Goal: Browse casually: Explore the website without a specific task or goal

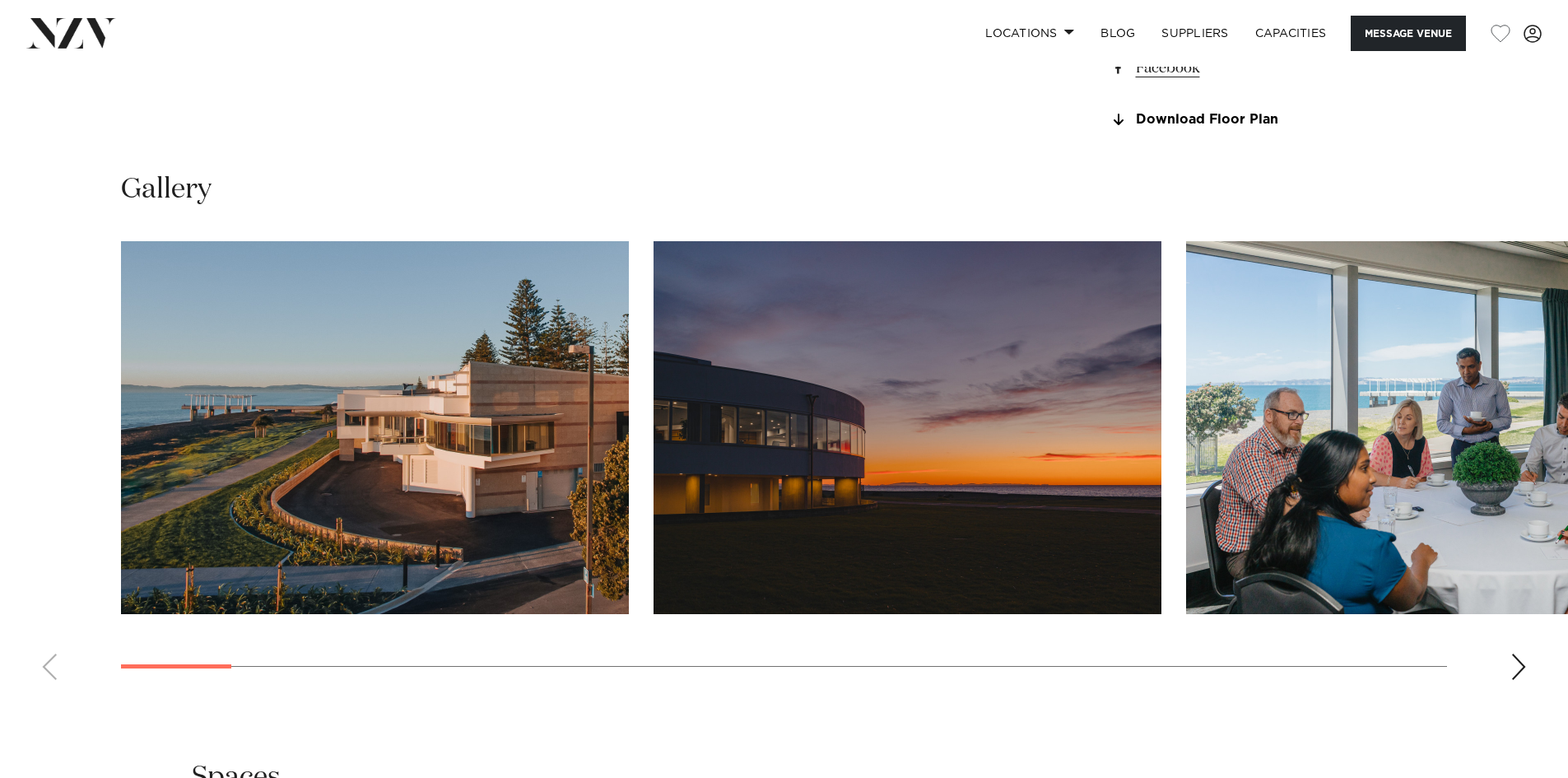
scroll to position [1564, 0]
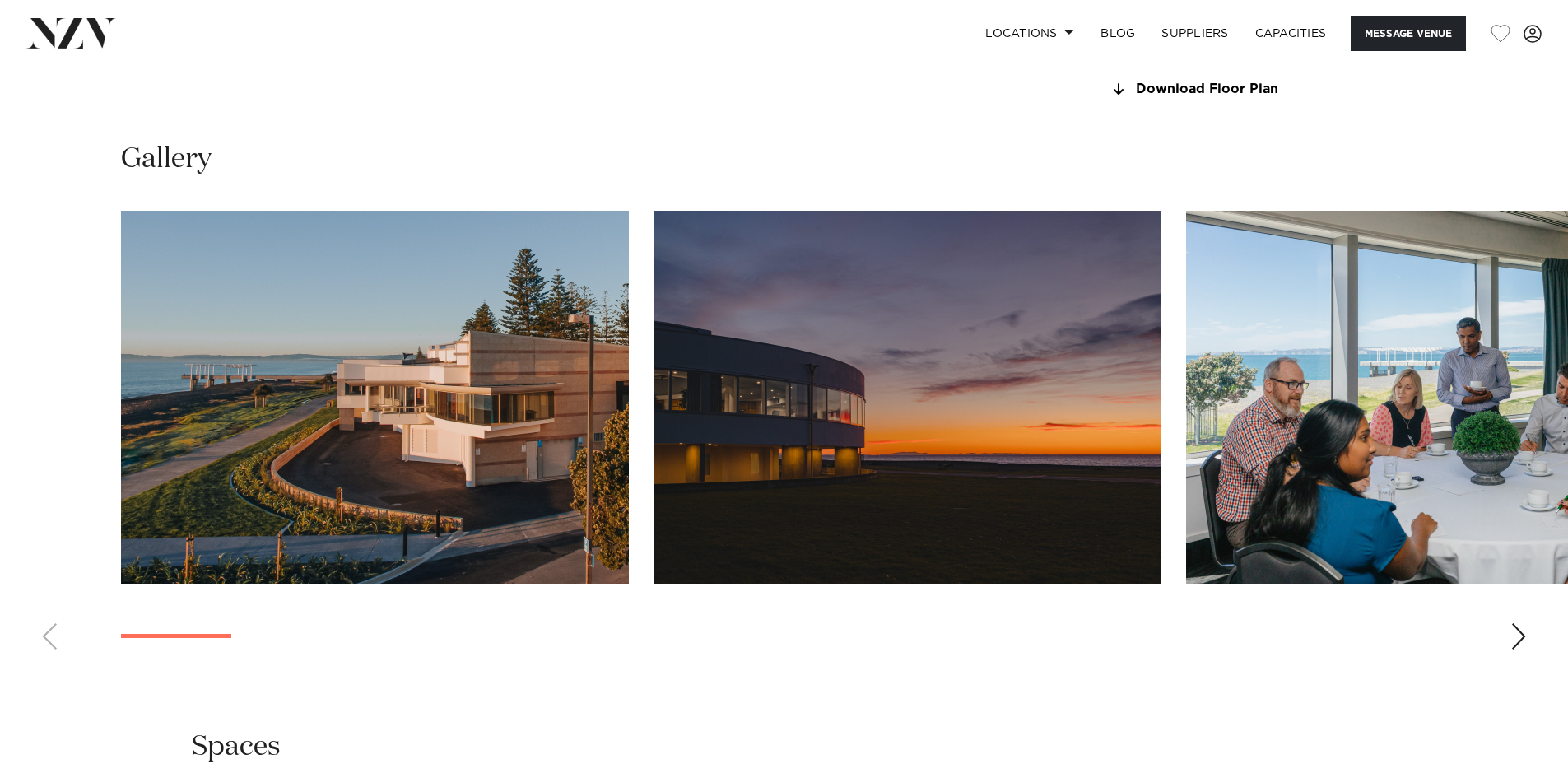
click at [1514, 637] on div "Next slide" at bounding box center [1518, 636] width 17 height 27
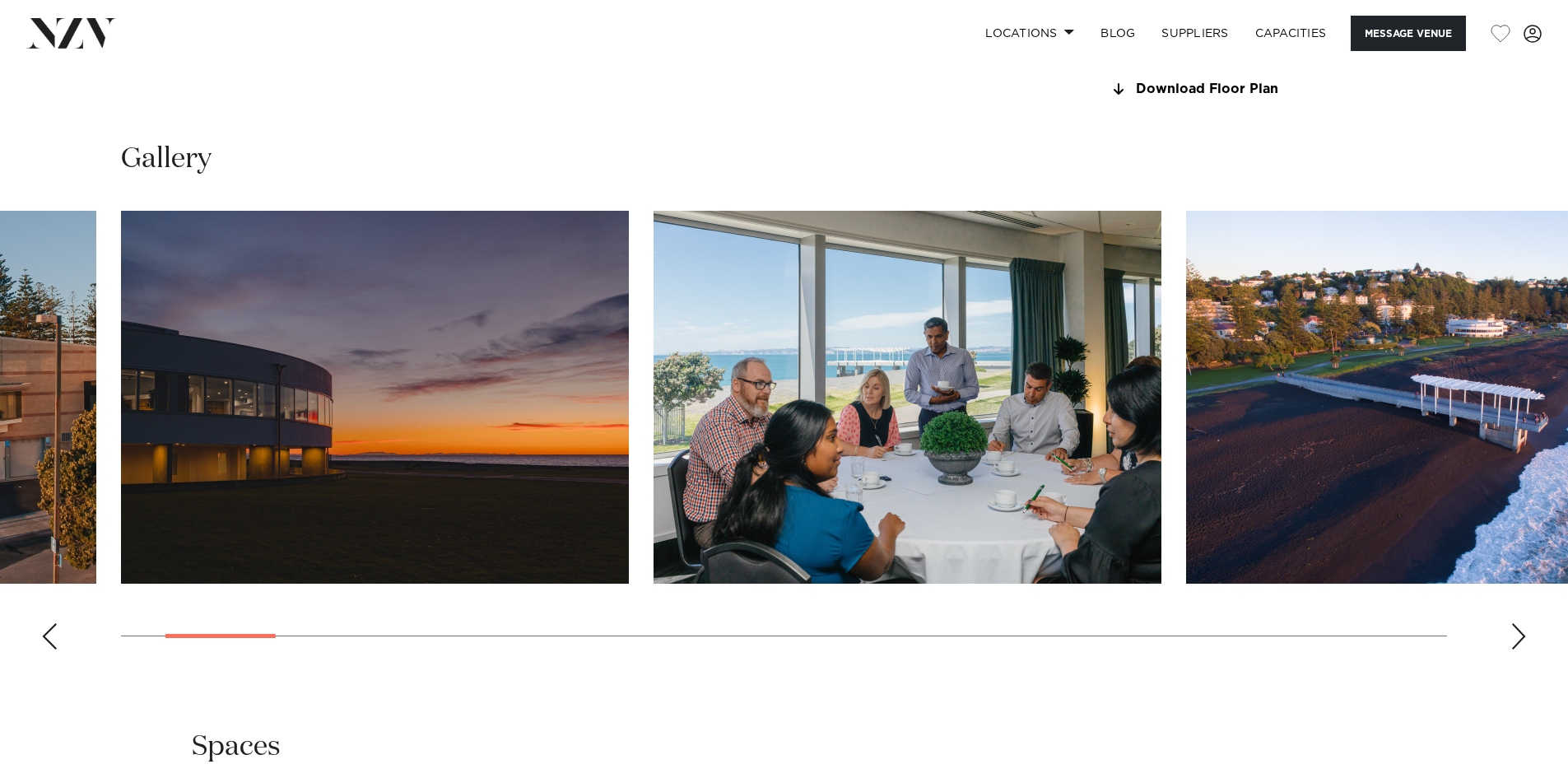
click at [1514, 637] on div "Next slide" at bounding box center [1518, 636] width 17 height 27
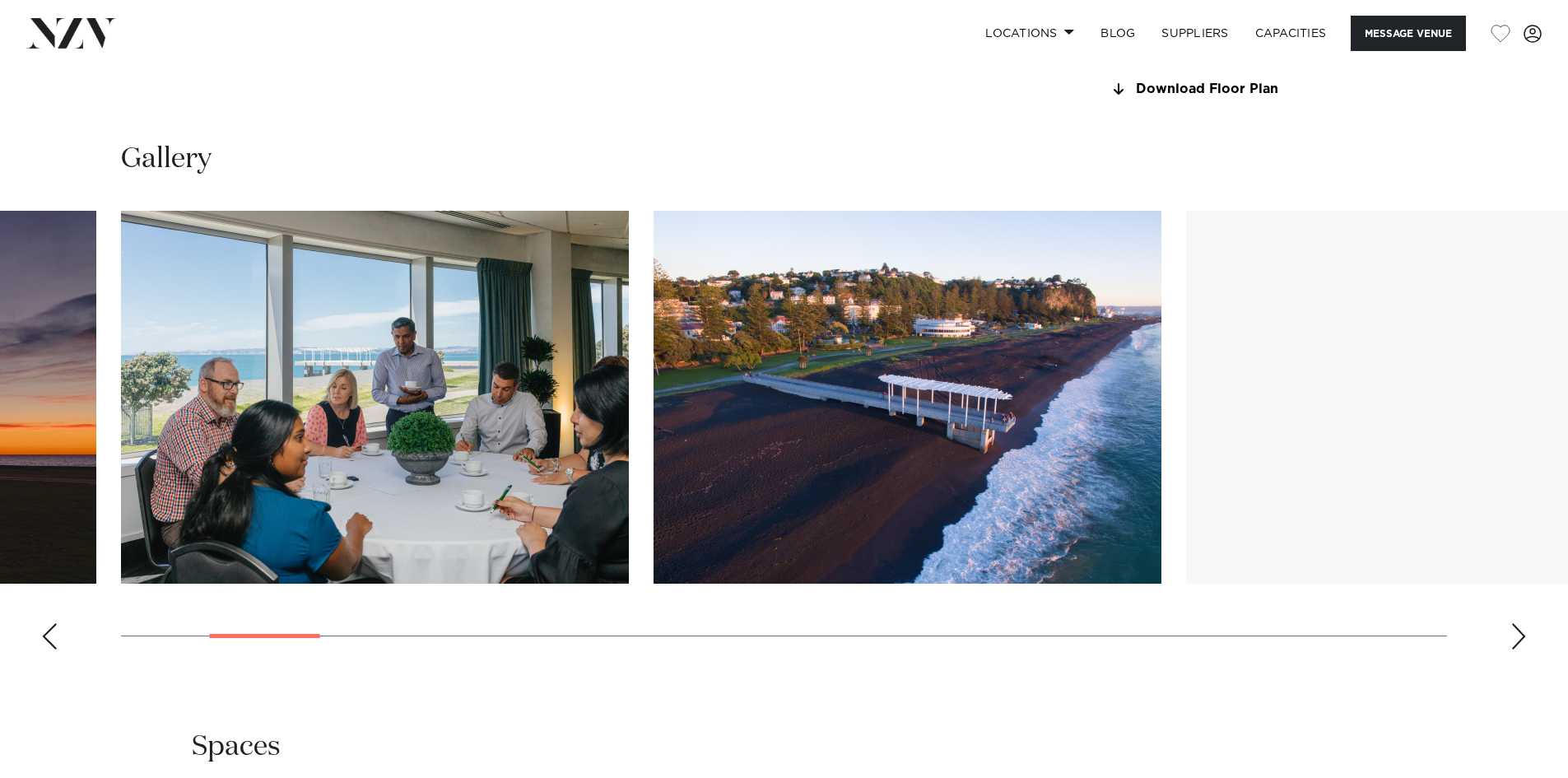
click at [1514, 637] on div "Next slide" at bounding box center [1518, 636] width 17 height 27
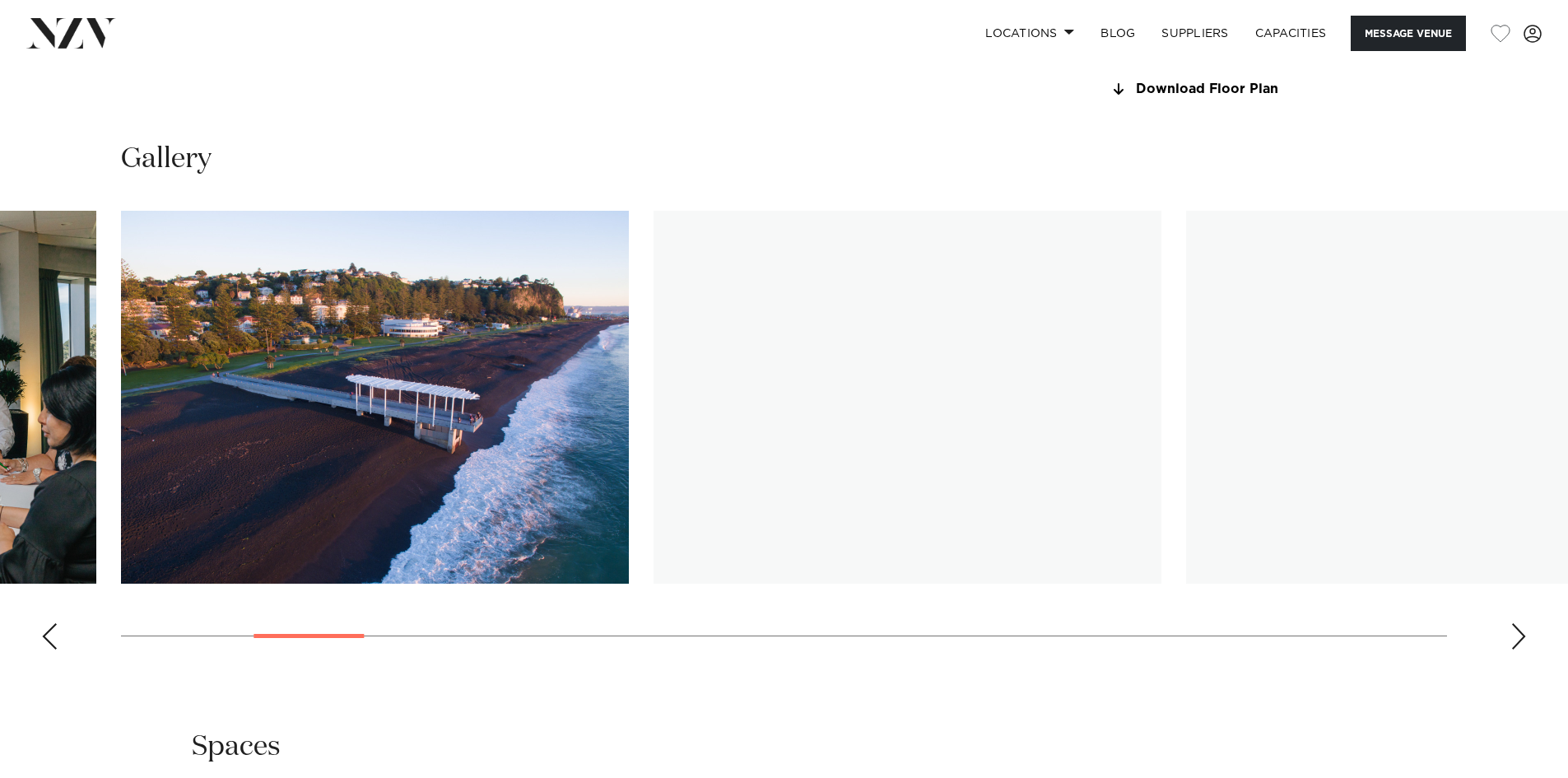
click at [1514, 637] on div "Next slide" at bounding box center [1518, 636] width 17 height 27
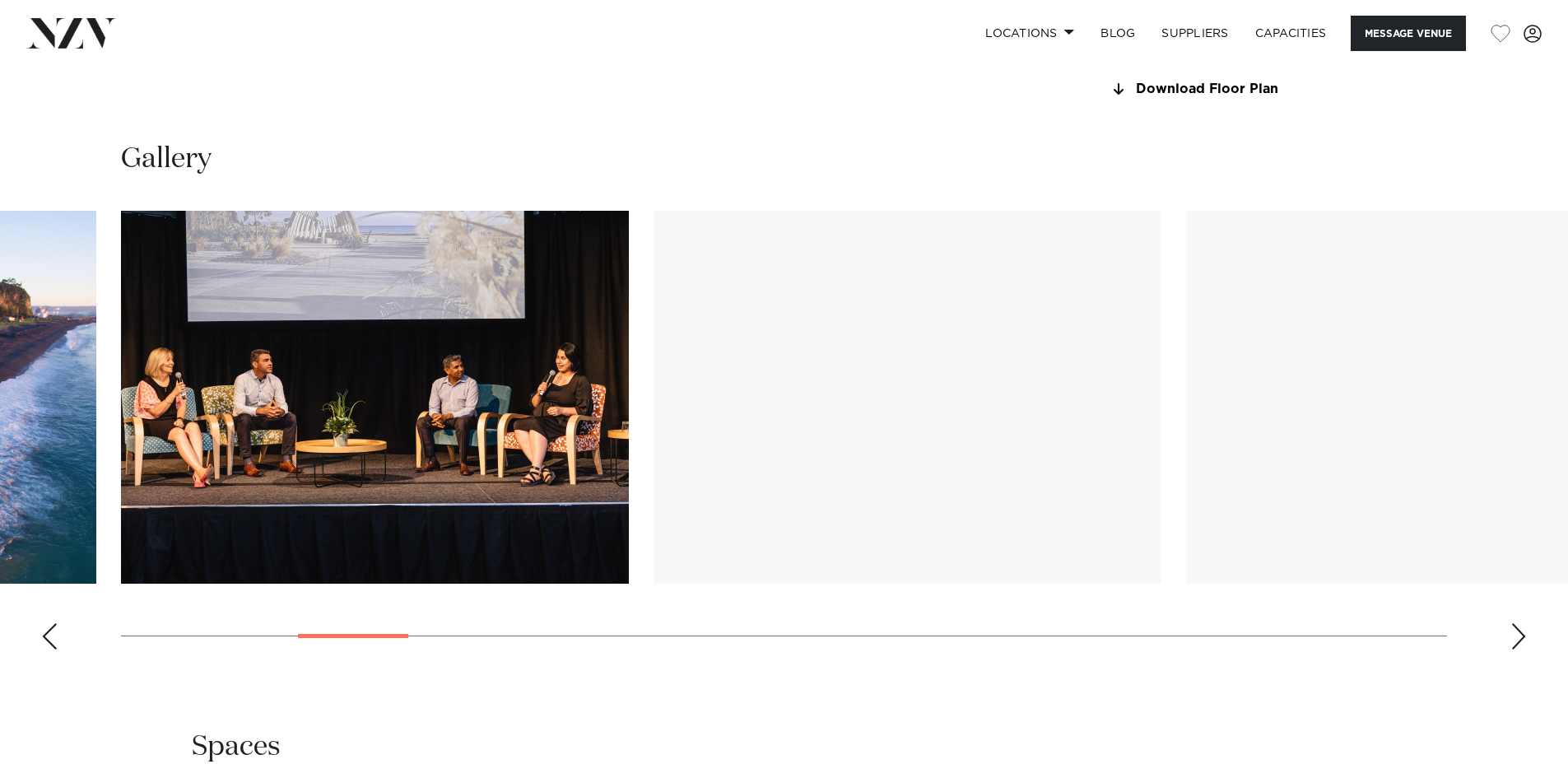
click at [1514, 637] on div "Next slide" at bounding box center [1518, 636] width 17 height 27
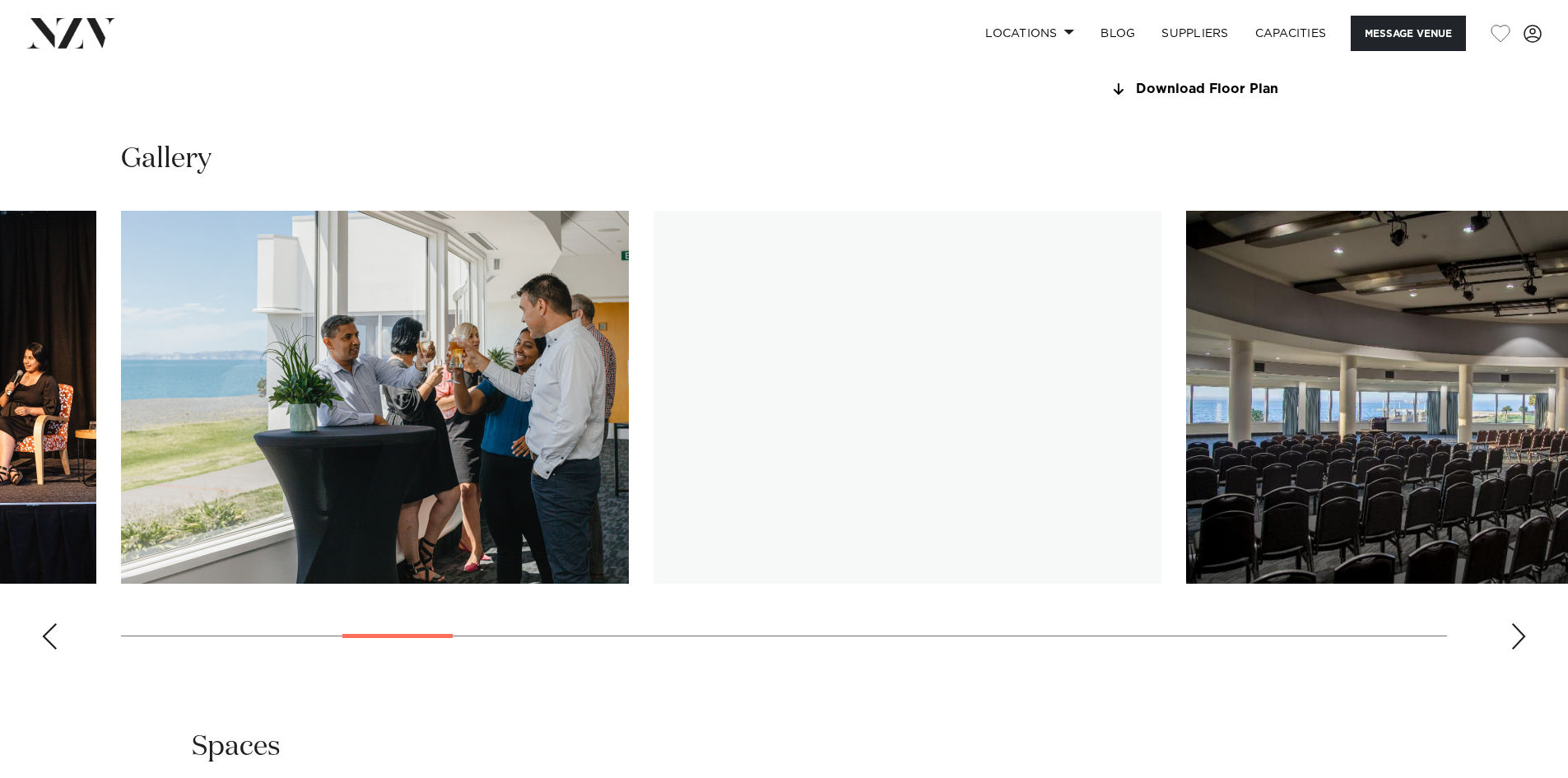
click at [1514, 637] on div "Next slide" at bounding box center [1518, 636] width 17 height 27
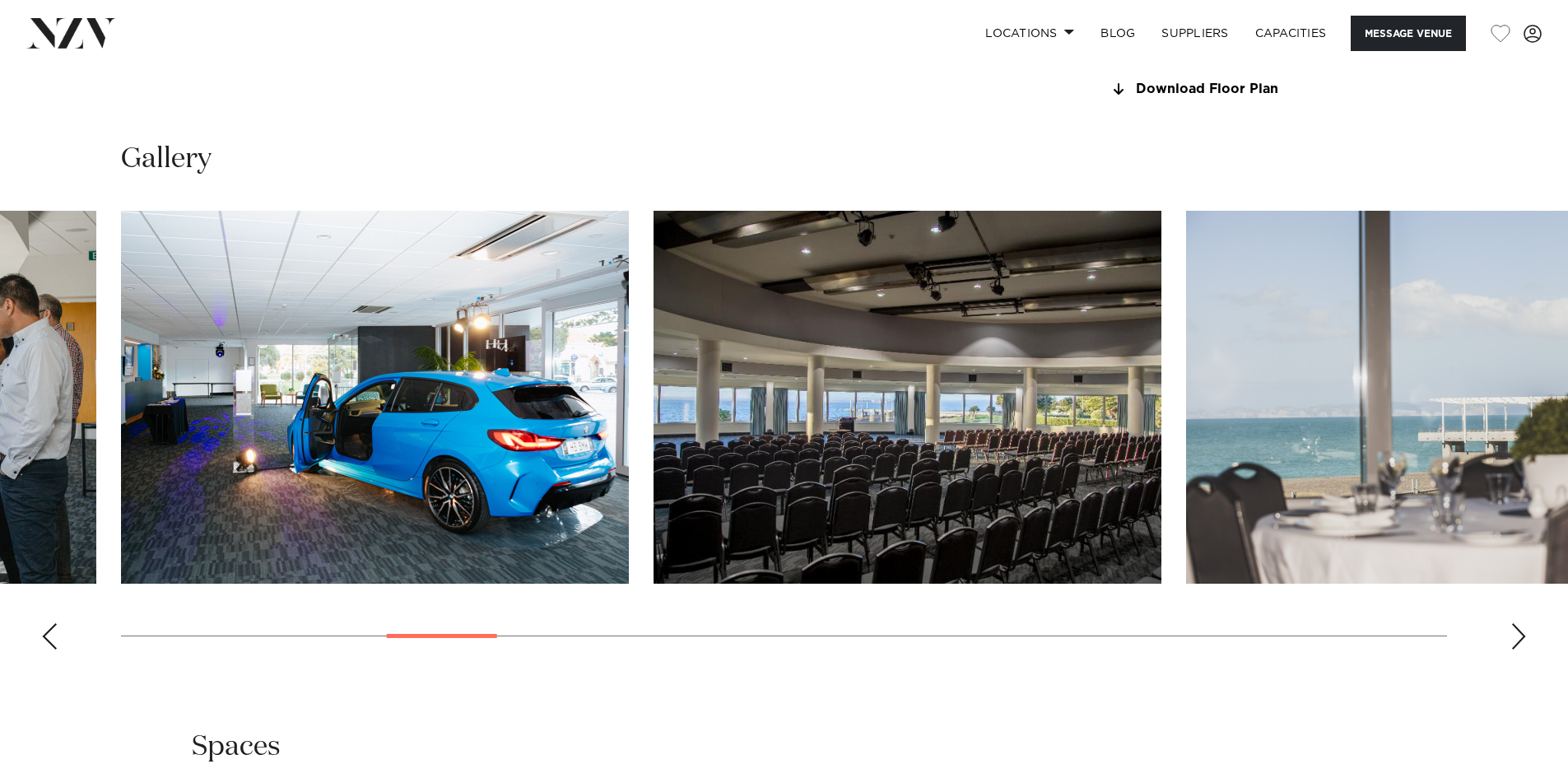
click at [1514, 637] on div "Next slide" at bounding box center [1518, 636] width 17 height 27
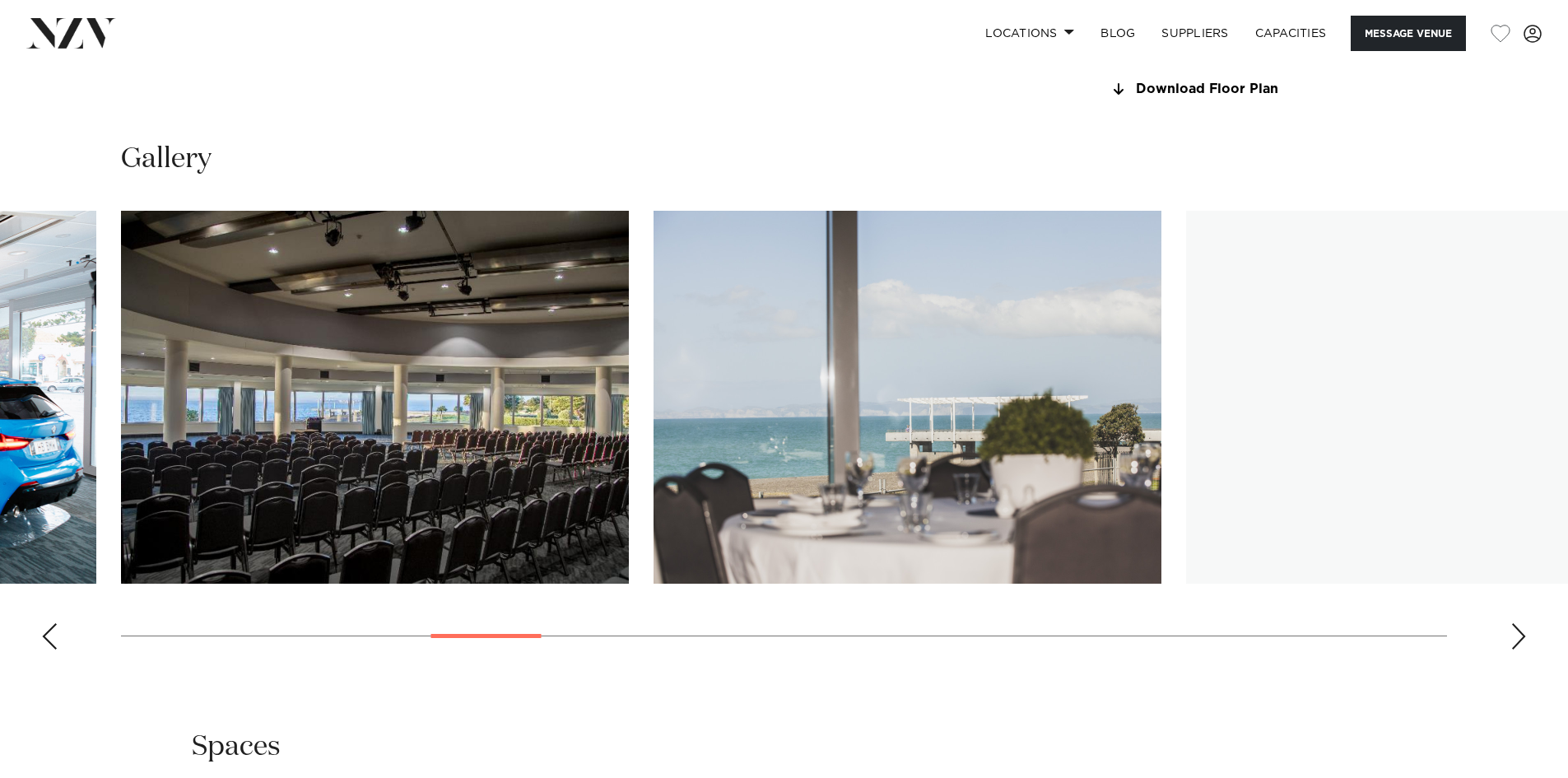
click at [1514, 637] on div "Next slide" at bounding box center [1518, 636] width 17 height 27
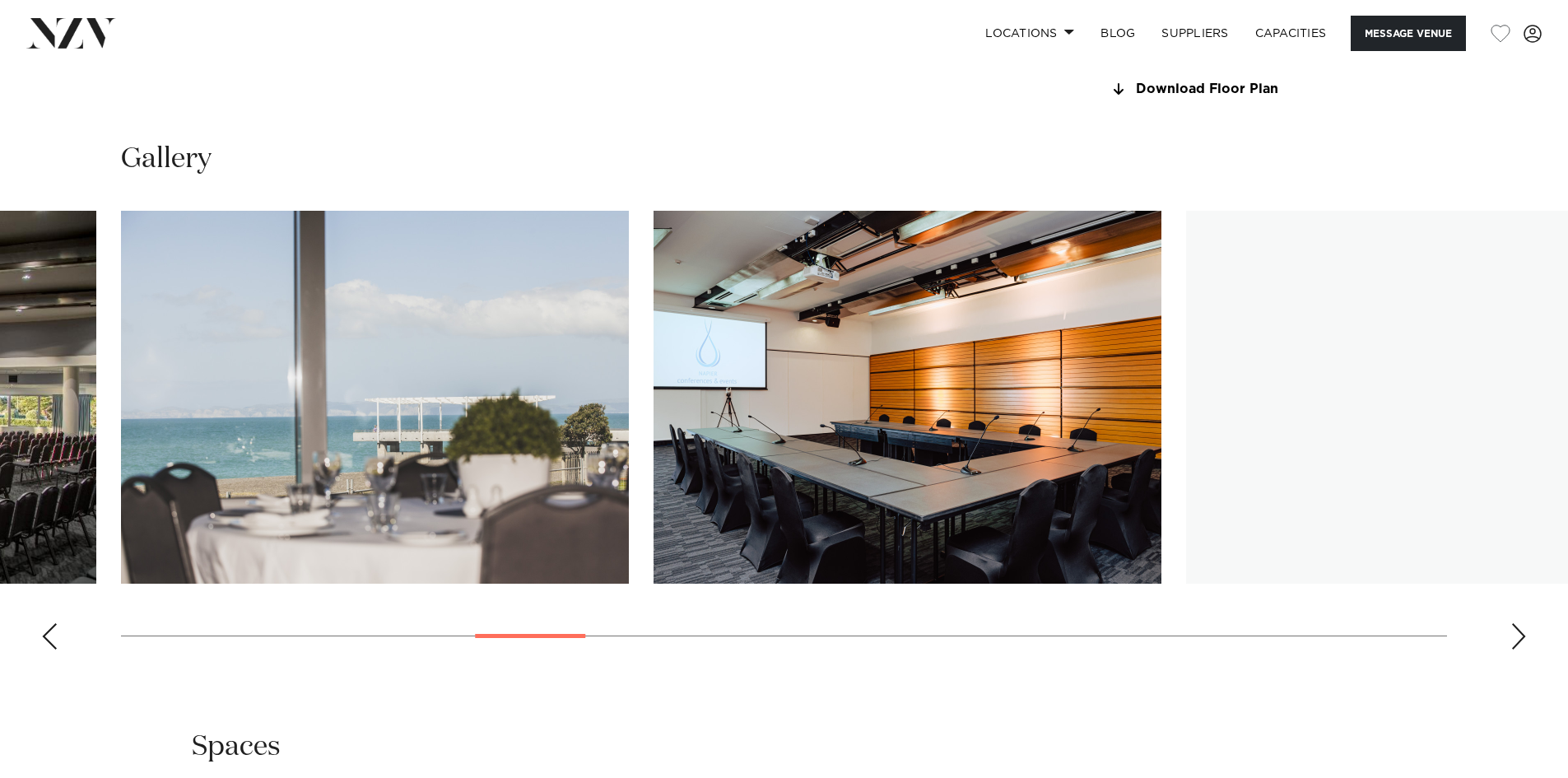
click at [1514, 637] on div "Next slide" at bounding box center [1518, 636] width 17 height 27
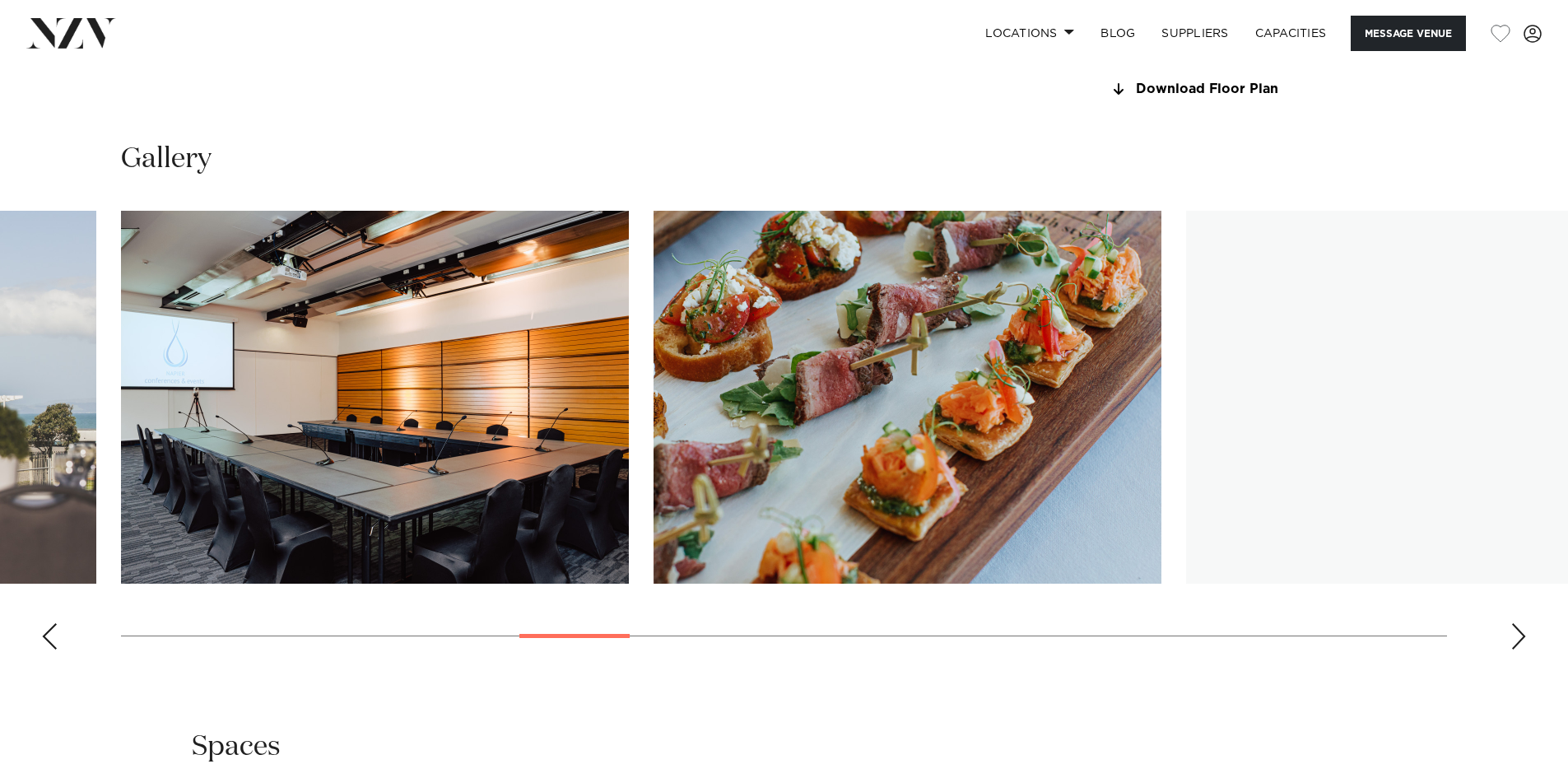
click at [1514, 637] on div "Next slide" at bounding box center [1518, 636] width 17 height 27
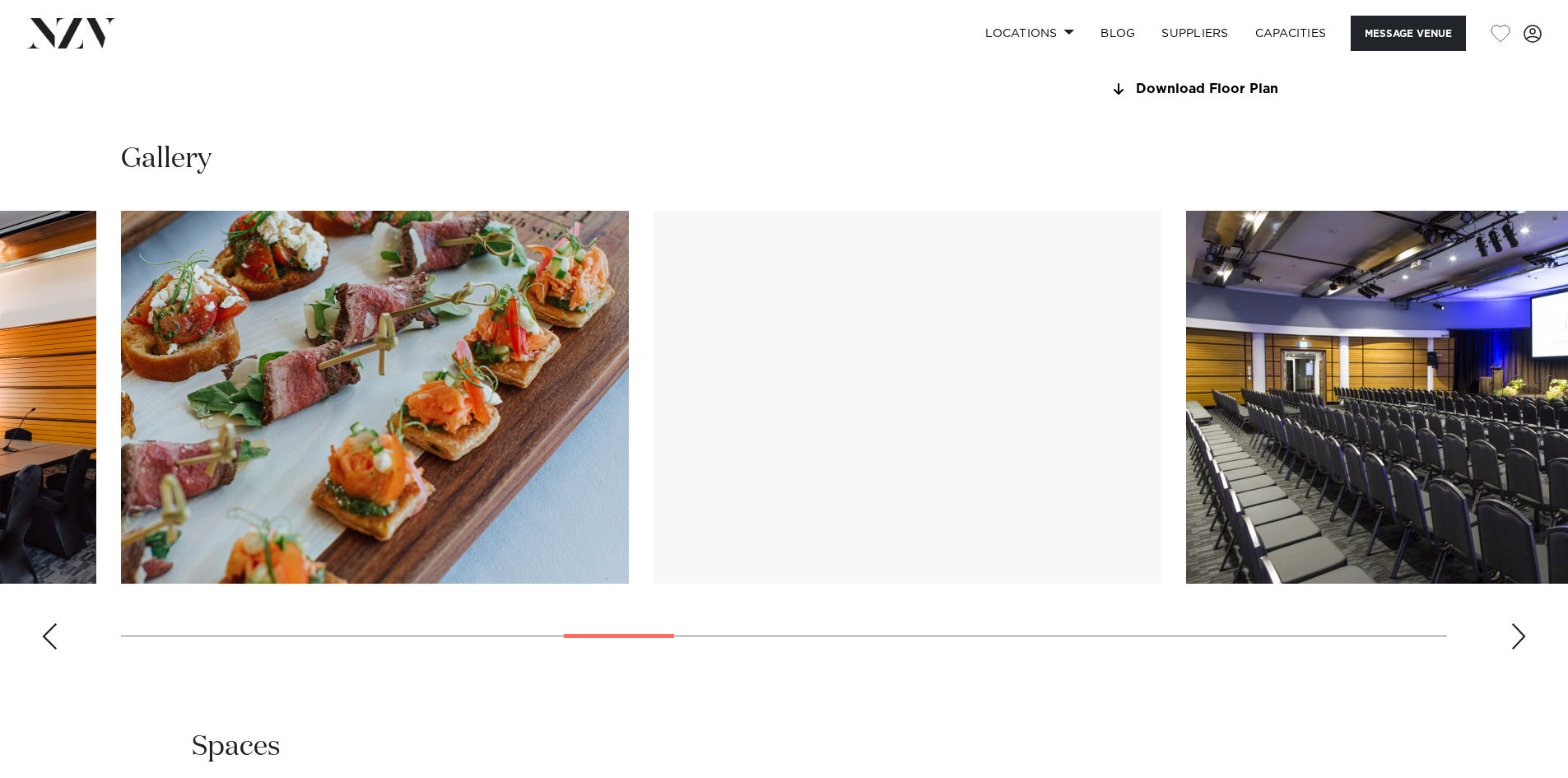
click at [1514, 637] on div "Next slide" at bounding box center [1518, 636] width 17 height 27
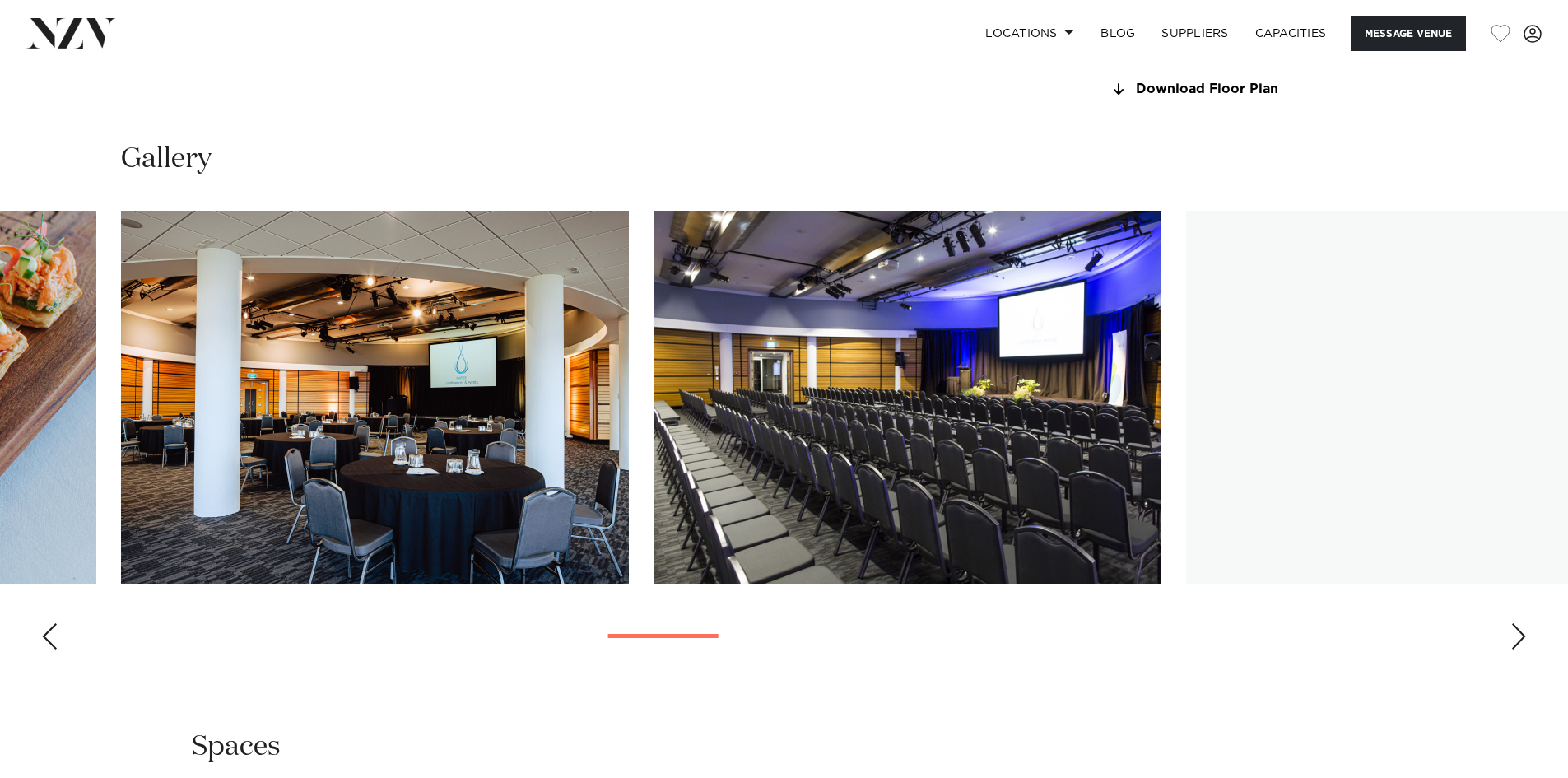
click at [1514, 637] on div "Next slide" at bounding box center [1518, 636] width 17 height 27
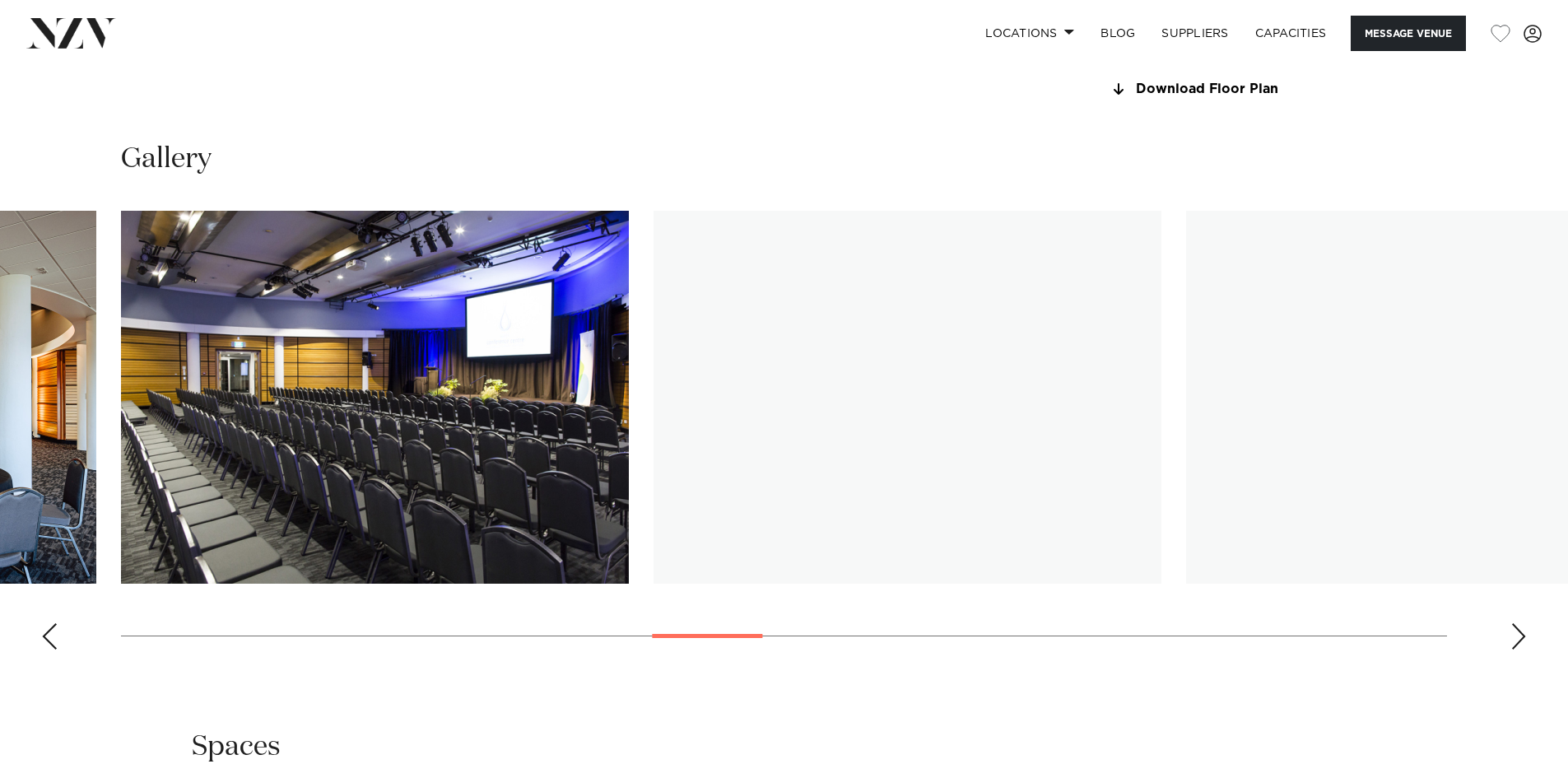
click at [1514, 637] on div "Next slide" at bounding box center [1518, 636] width 17 height 27
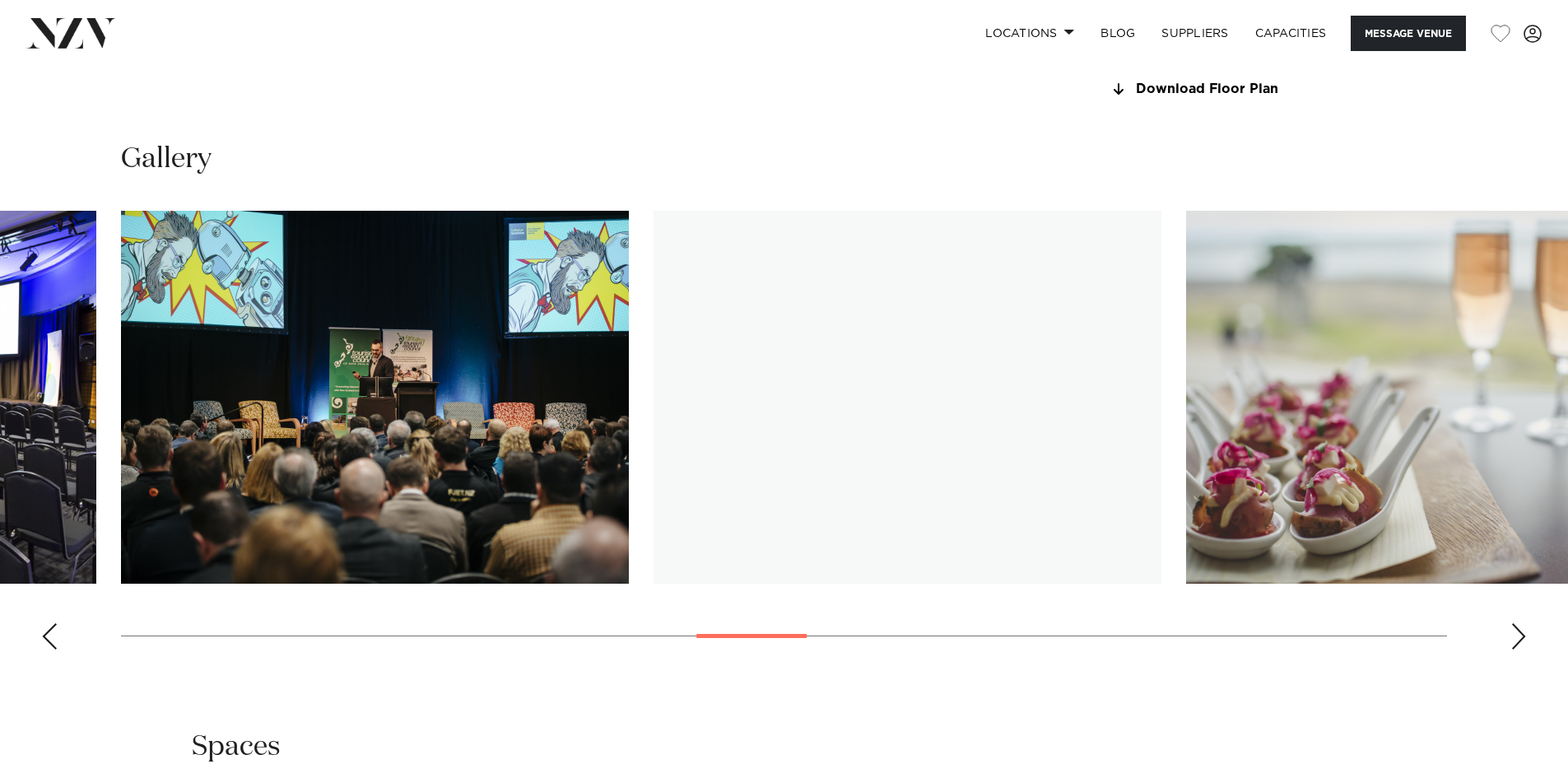
click at [1514, 637] on div "Next slide" at bounding box center [1518, 636] width 17 height 27
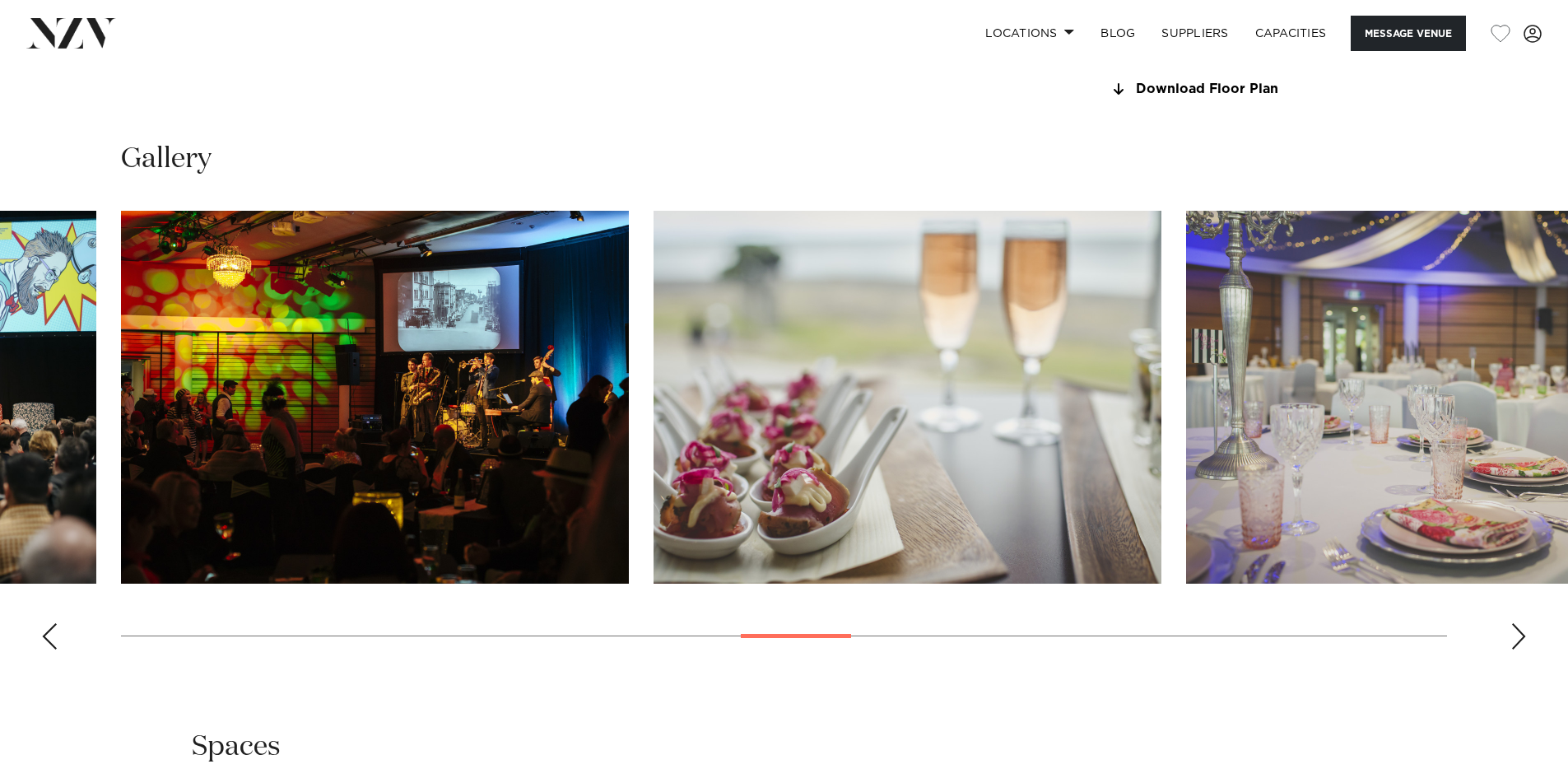
click at [1514, 637] on div "Next slide" at bounding box center [1518, 636] width 17 height 27
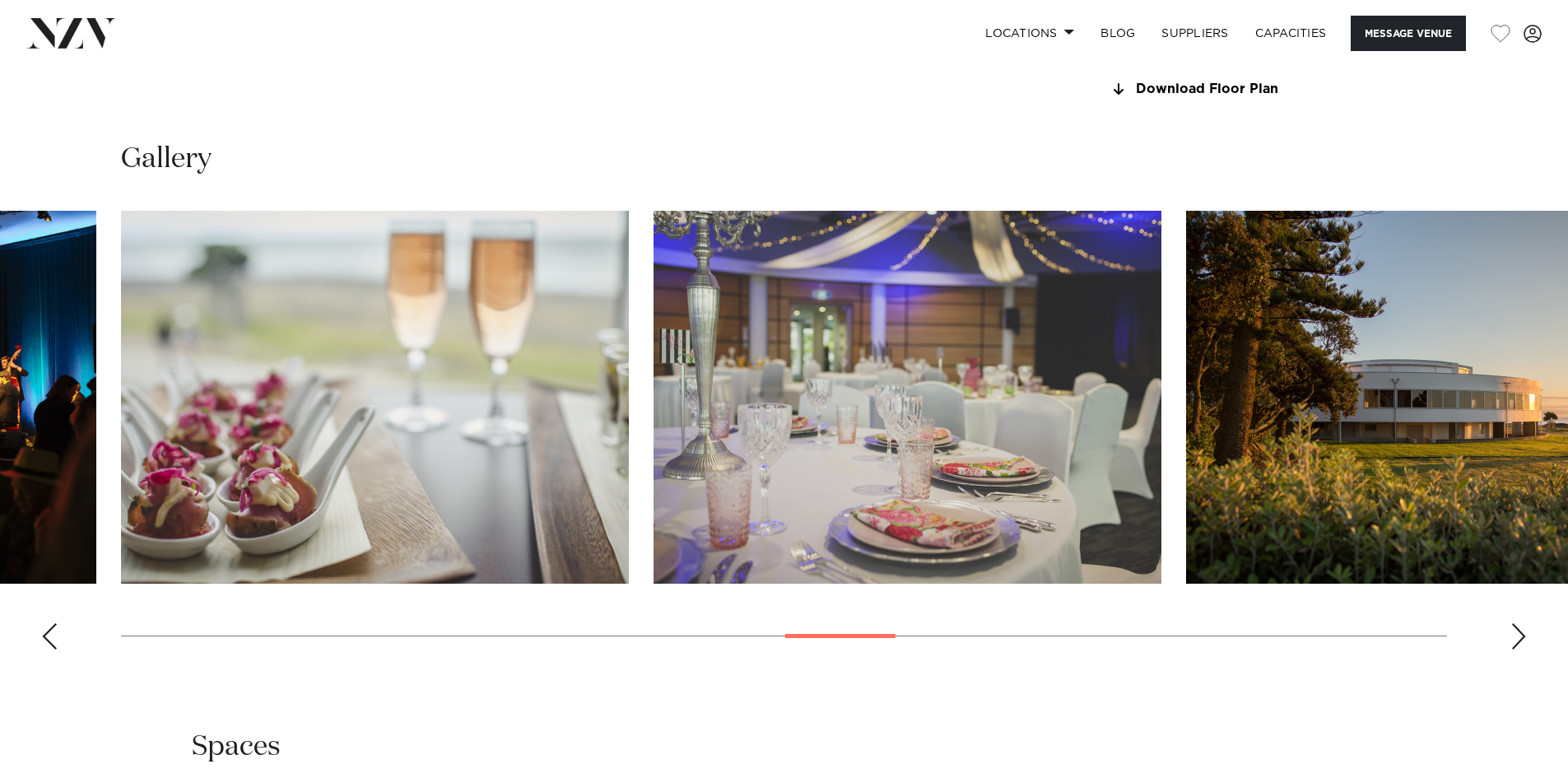
click at [1514, 637] on div "Next slide" at bounding box center [1518, 636] width 17 height 27
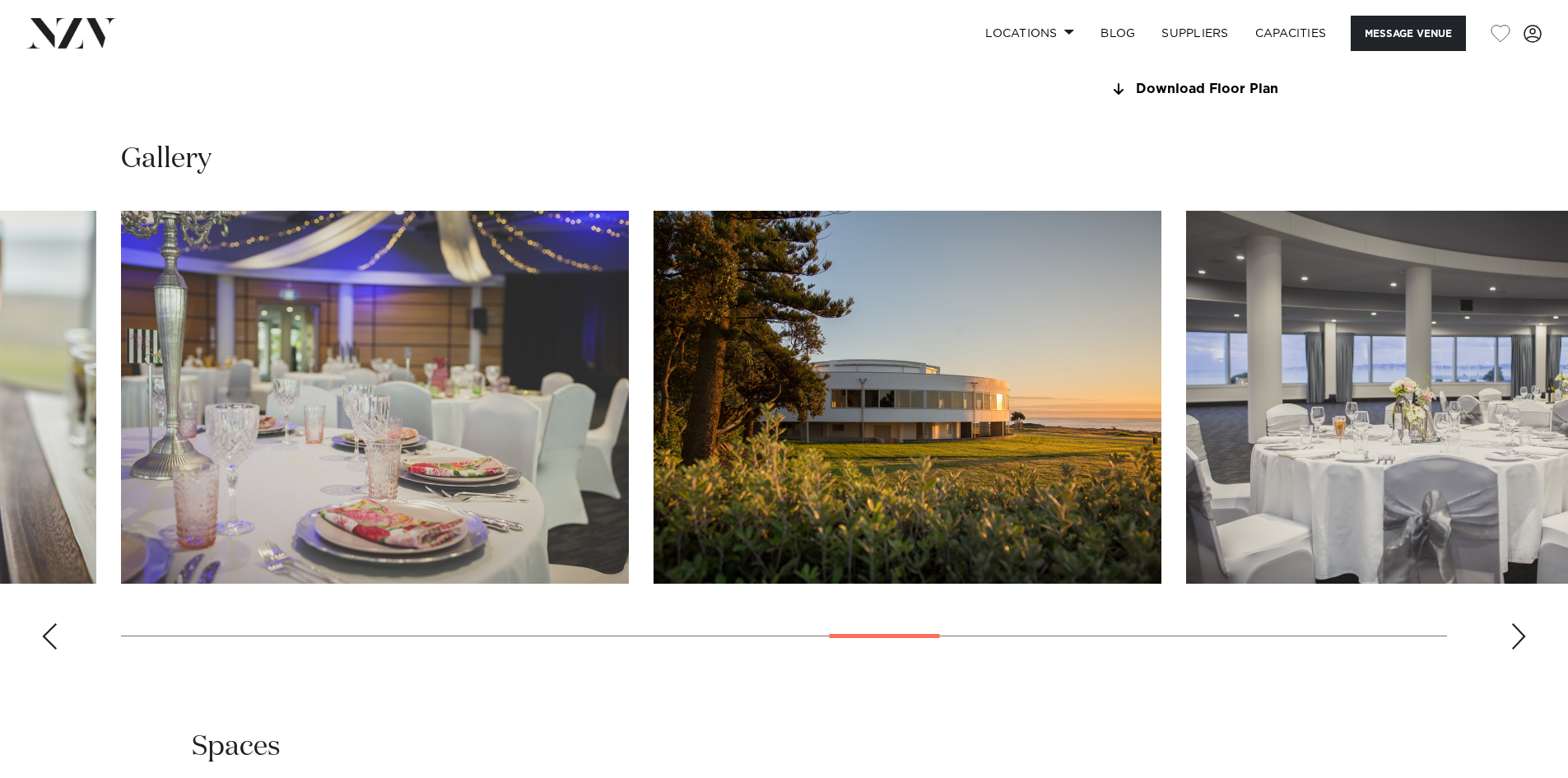
click at [1514, 637] on div "Next slide" at bounding box center [1518, 636] width 17 height 27
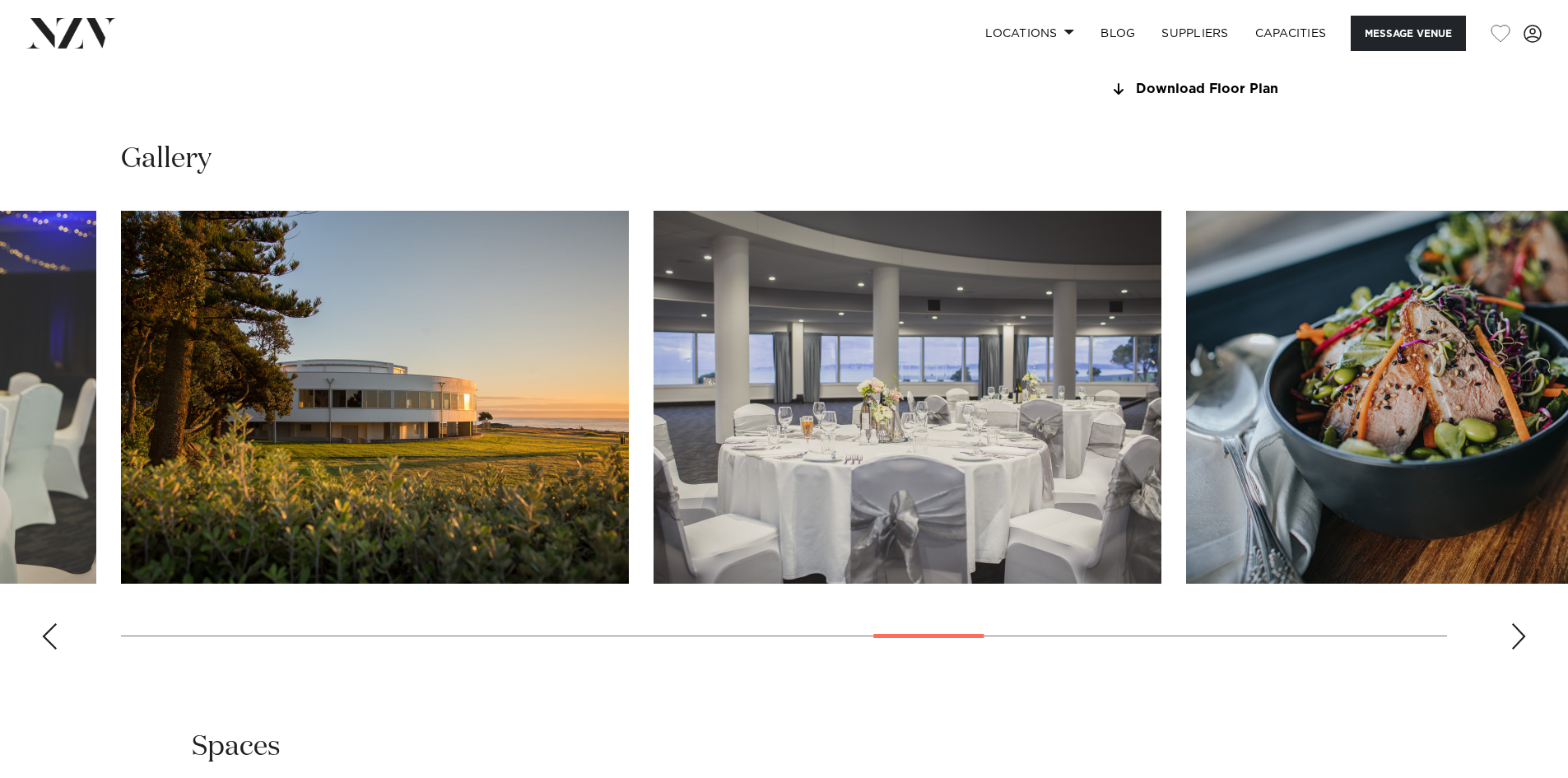
click at [1514, 637] on div "Next slide" at bounding box center [1518, 636] width 17 height 27
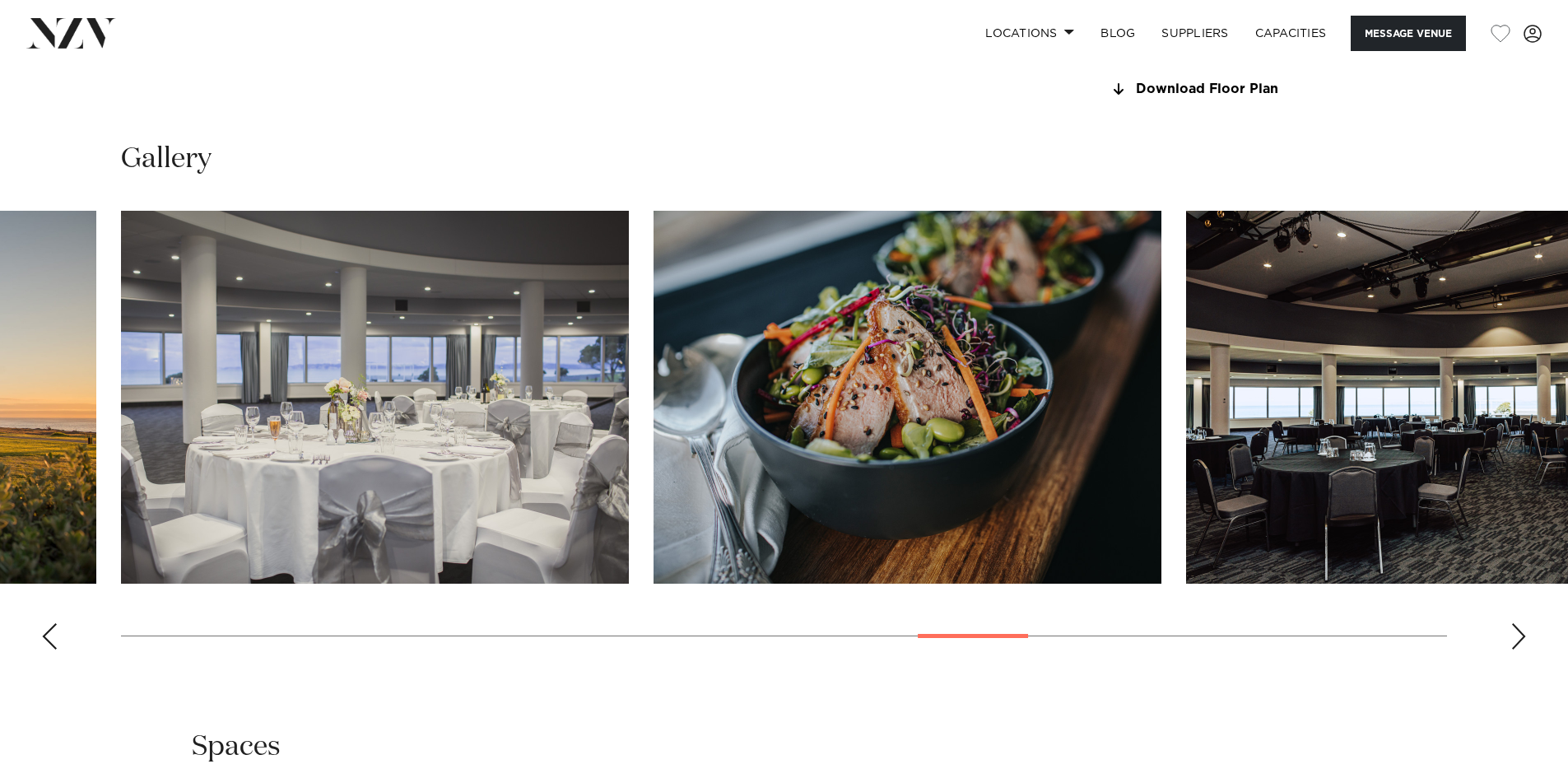
click at [1514, 637] on div "Next slide" at bounding box center [1518, 636] width 17 height 27
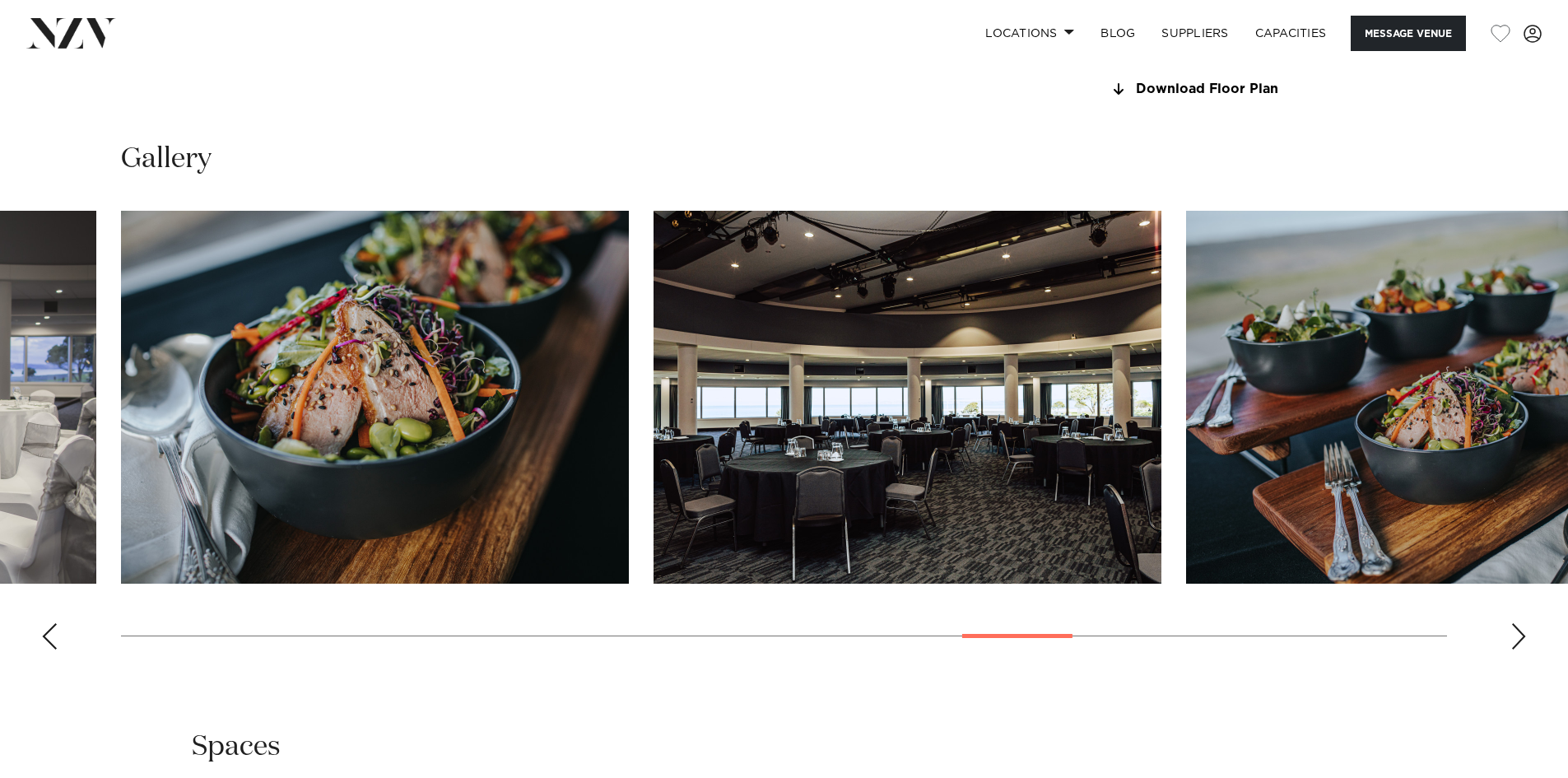
click at [1514, 637] on div "Next slide" at bounding box center [1518, 636] width 17 height 27
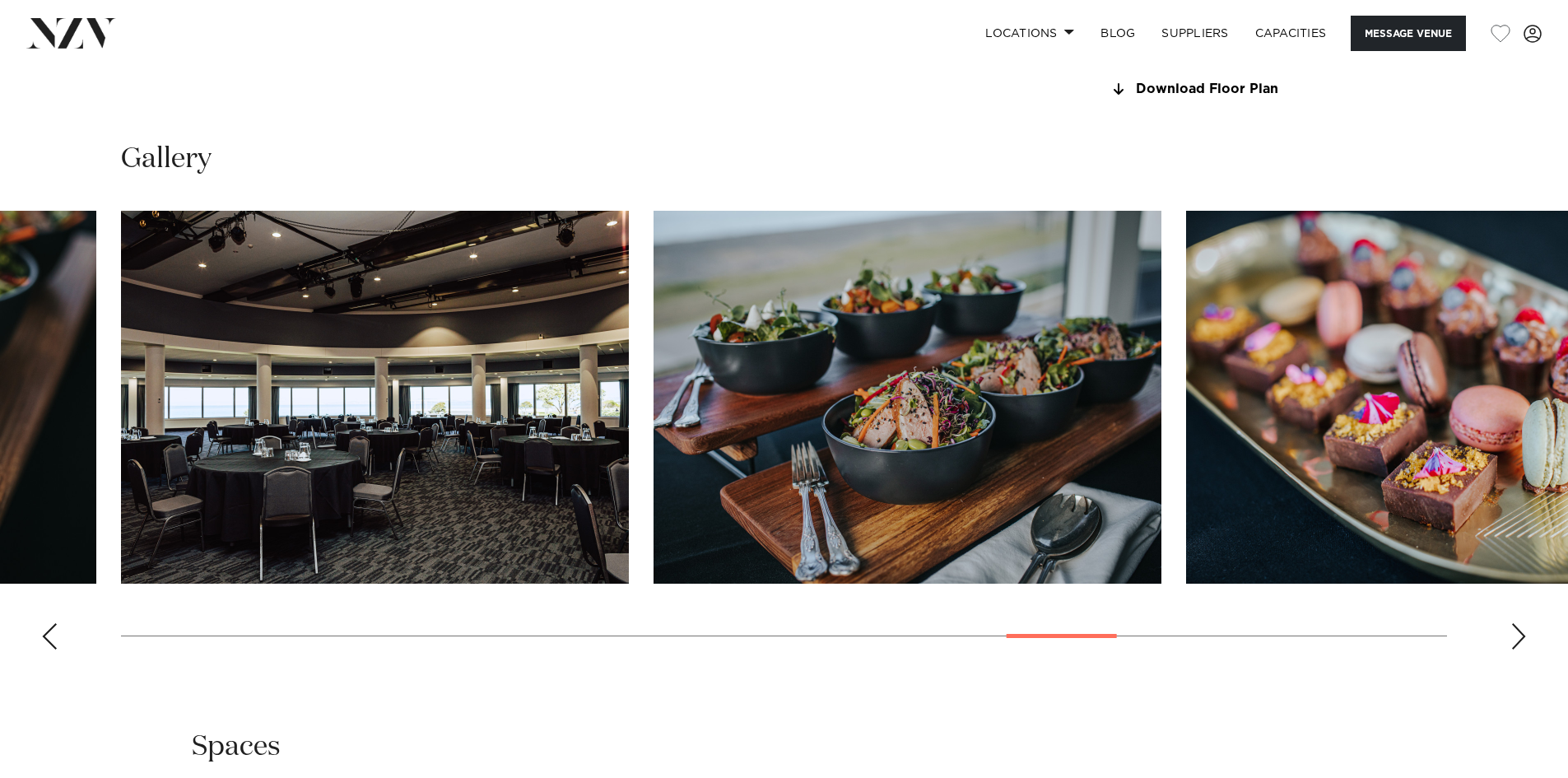
click at [1514, 637] on div "Next slide" at bounding box center [1518, 636] width 17 height 27
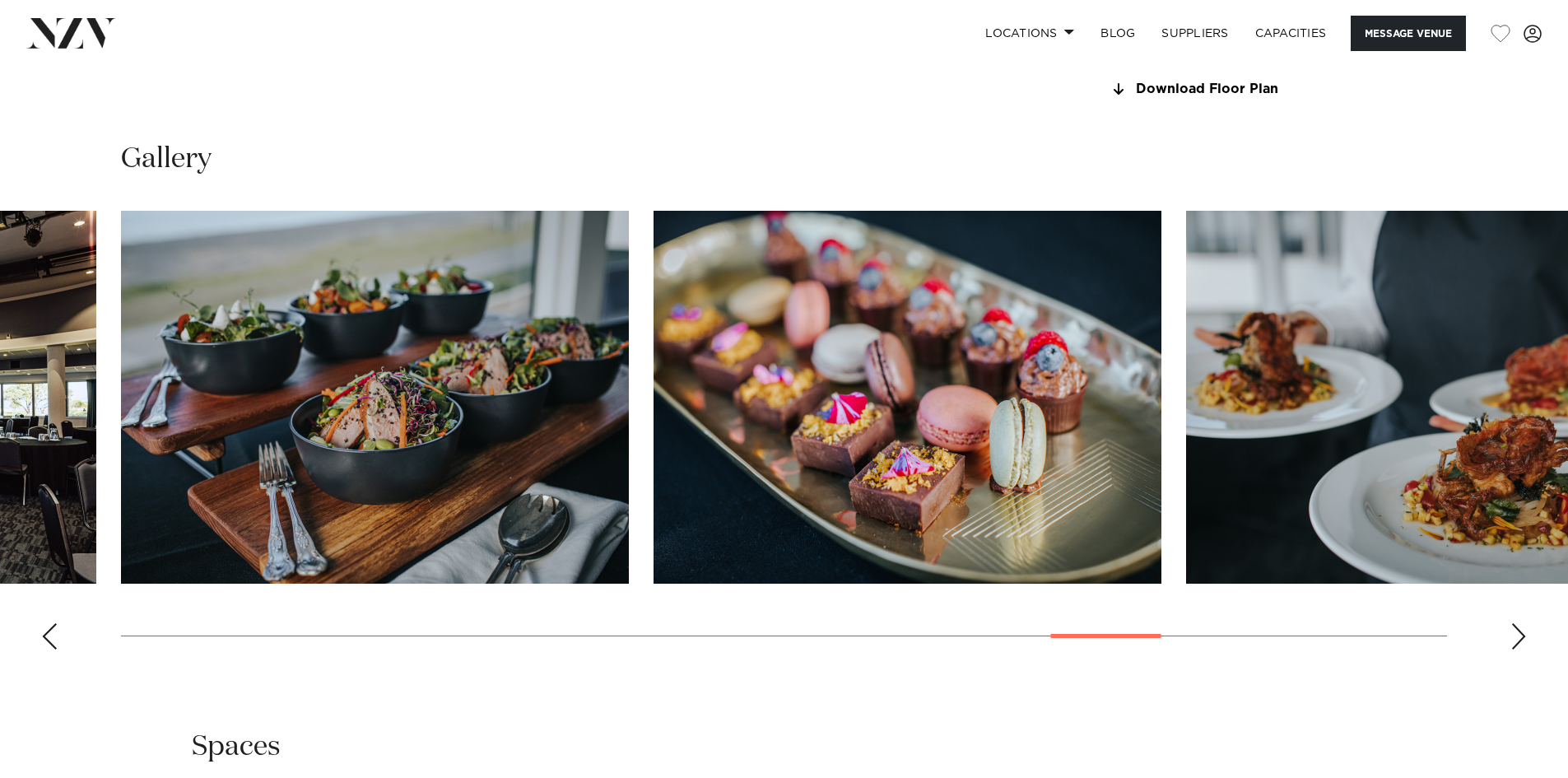
click at [1514, 637] on div "Next slide" at bounding box center [1518, 636] width 17 height 27
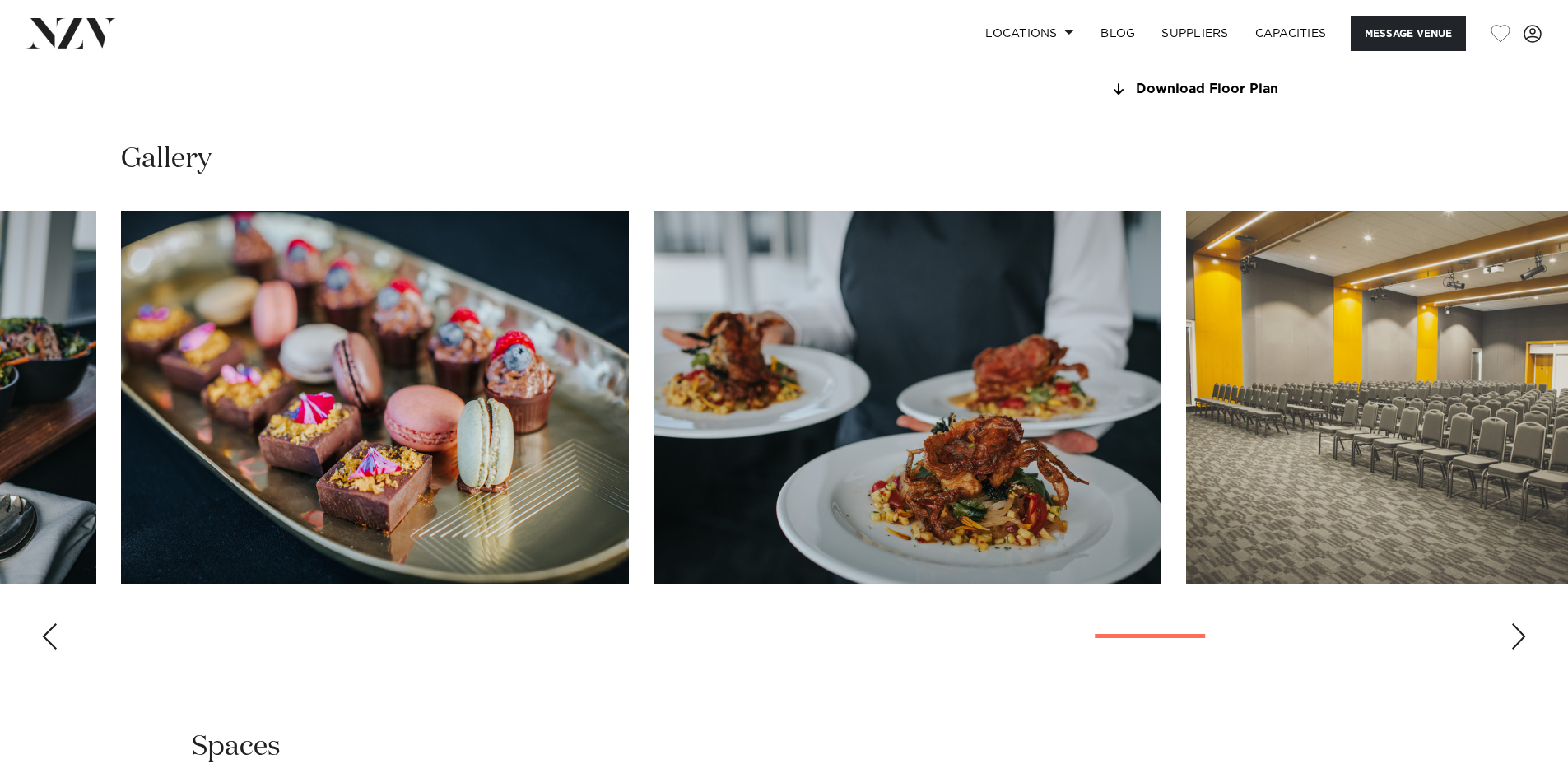
click at [1514, 637] on div "Next slide" at bounding box center [1518, 636] width 17 height 27
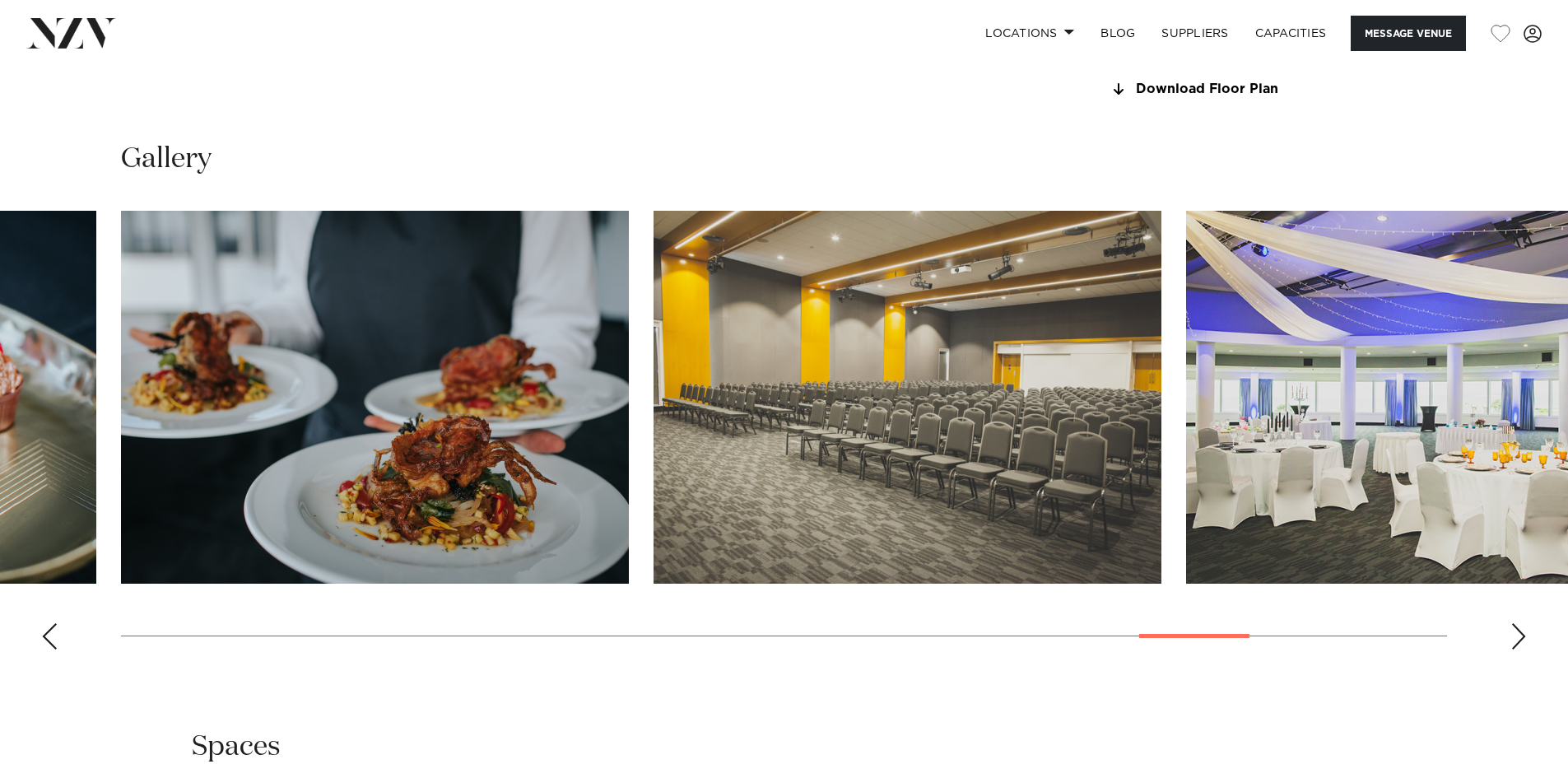
click at [1514, 637] on div "Next slide" at bounding box center [1518, 636] width 17 height 27
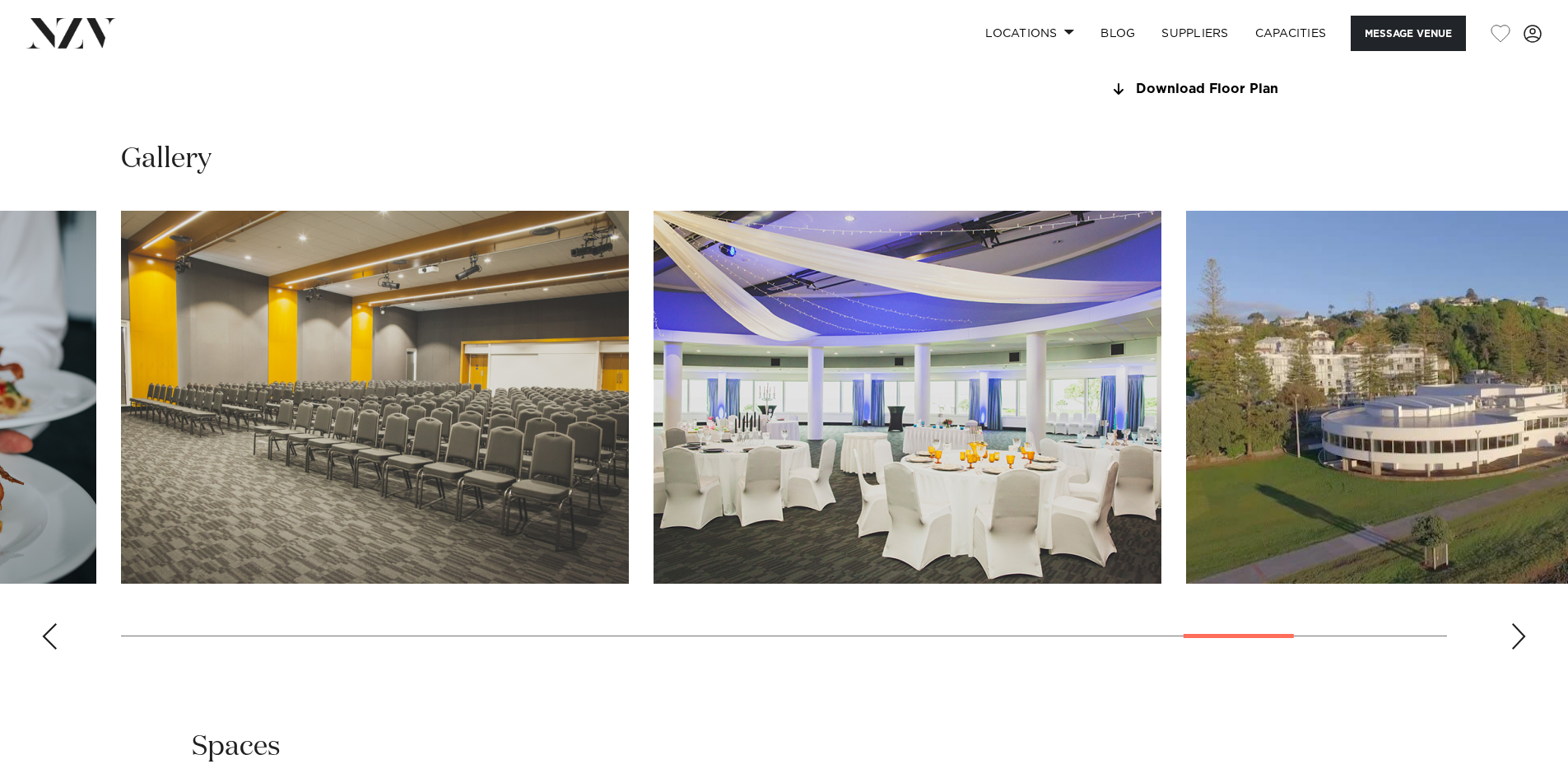
click at [1514, 637] on div "Next slide" at bounding box center [1518, 636] width 17 height 27
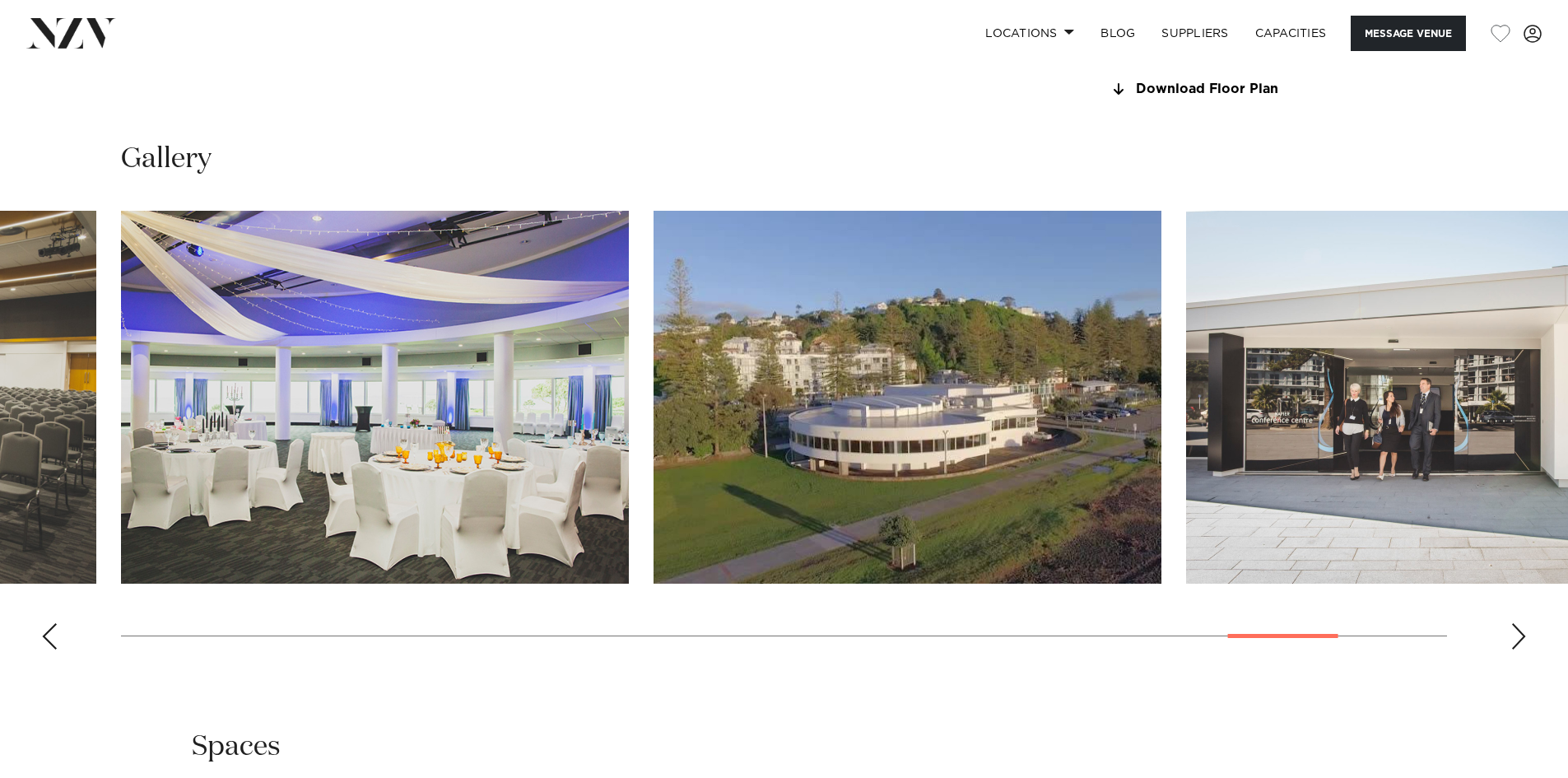
click at [1514, 637] on div "Next slide" at bounding box center [1518, 636] width 17 height 27
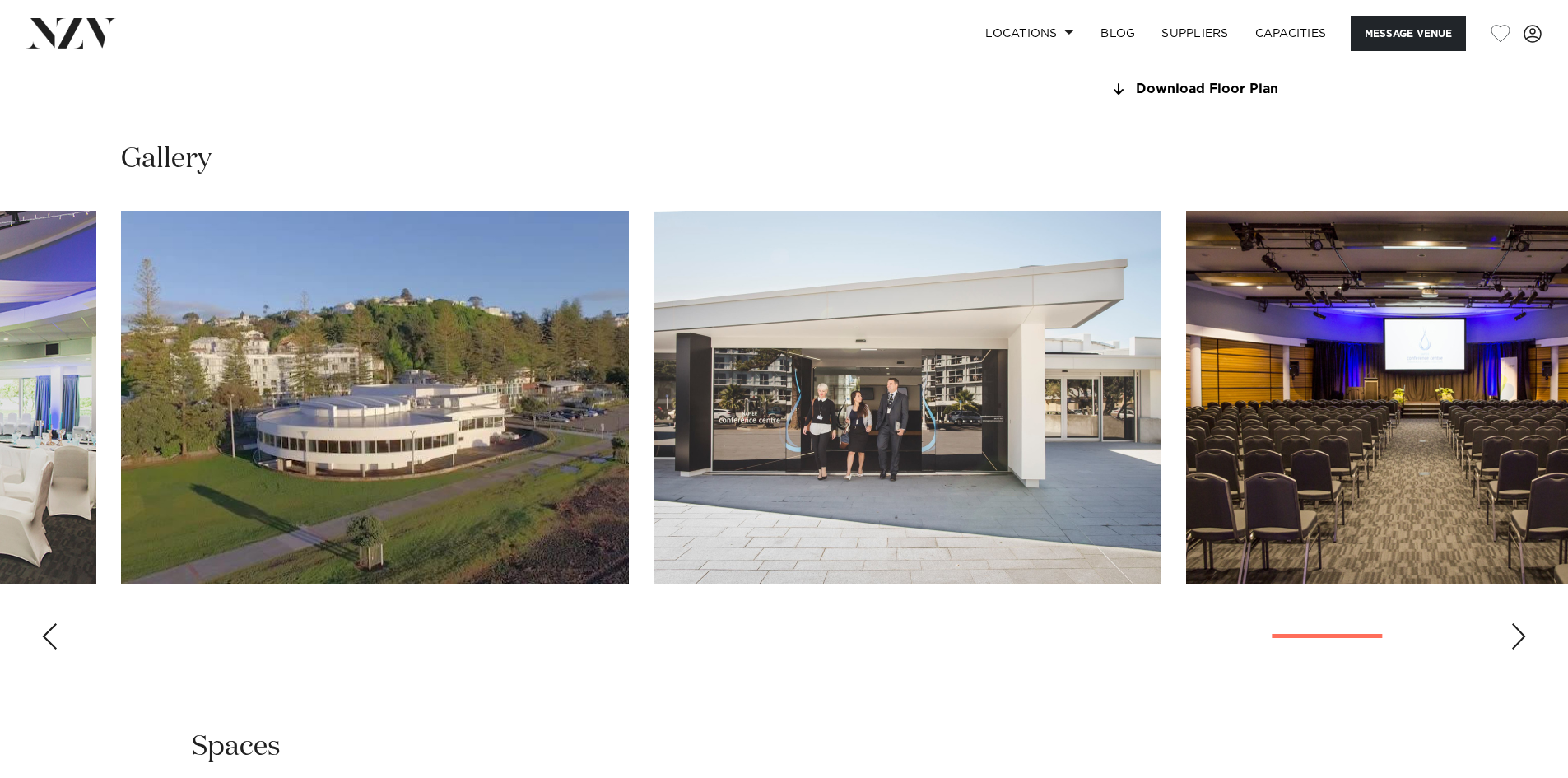
click at [1514, 637] on div "Next slide" at bounding box center [1518, 636] width 17 height 27
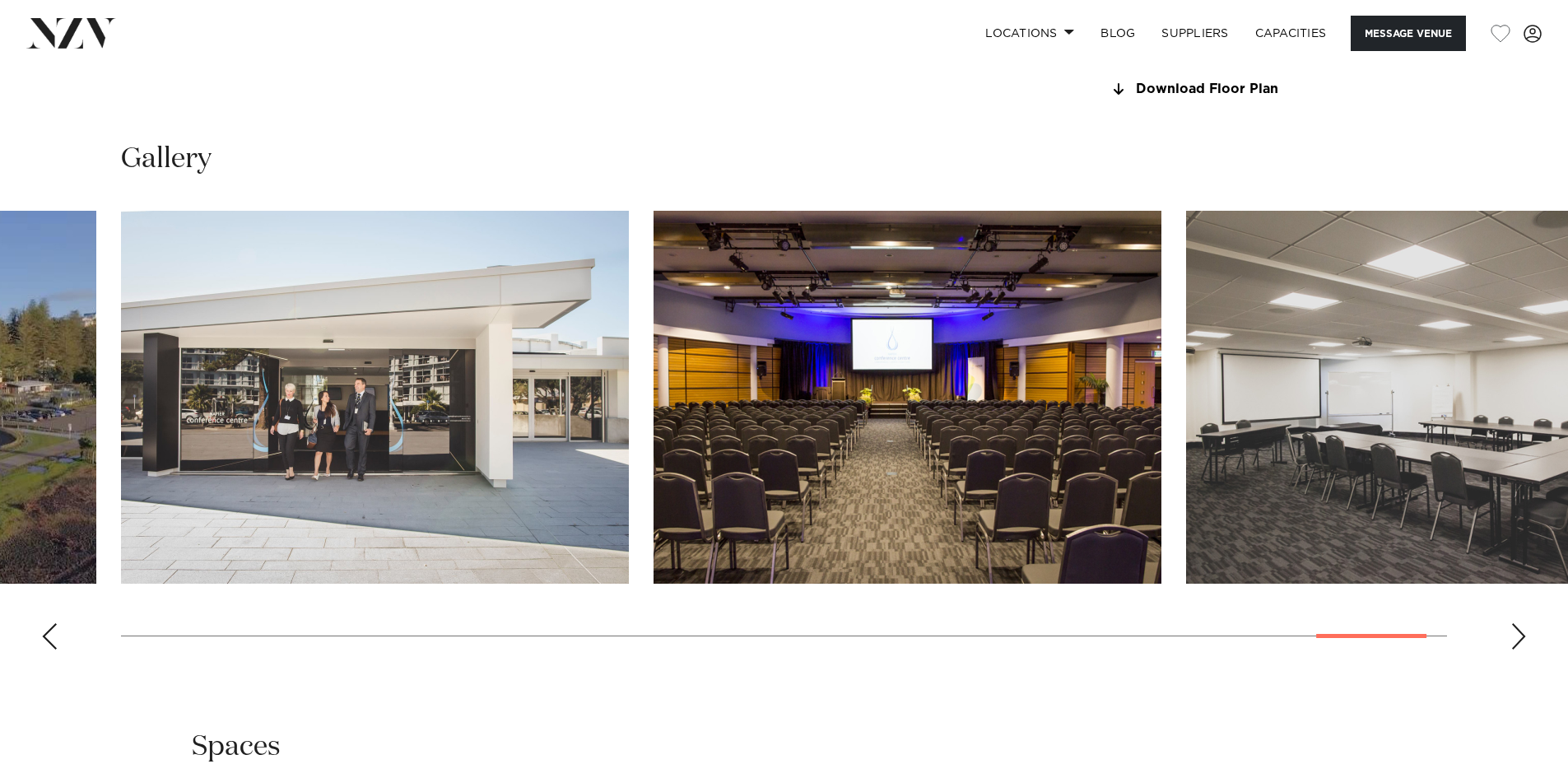
click at [1514, 637] on div "Next slide" at bounding box center [1518, 636] width 17 height 27
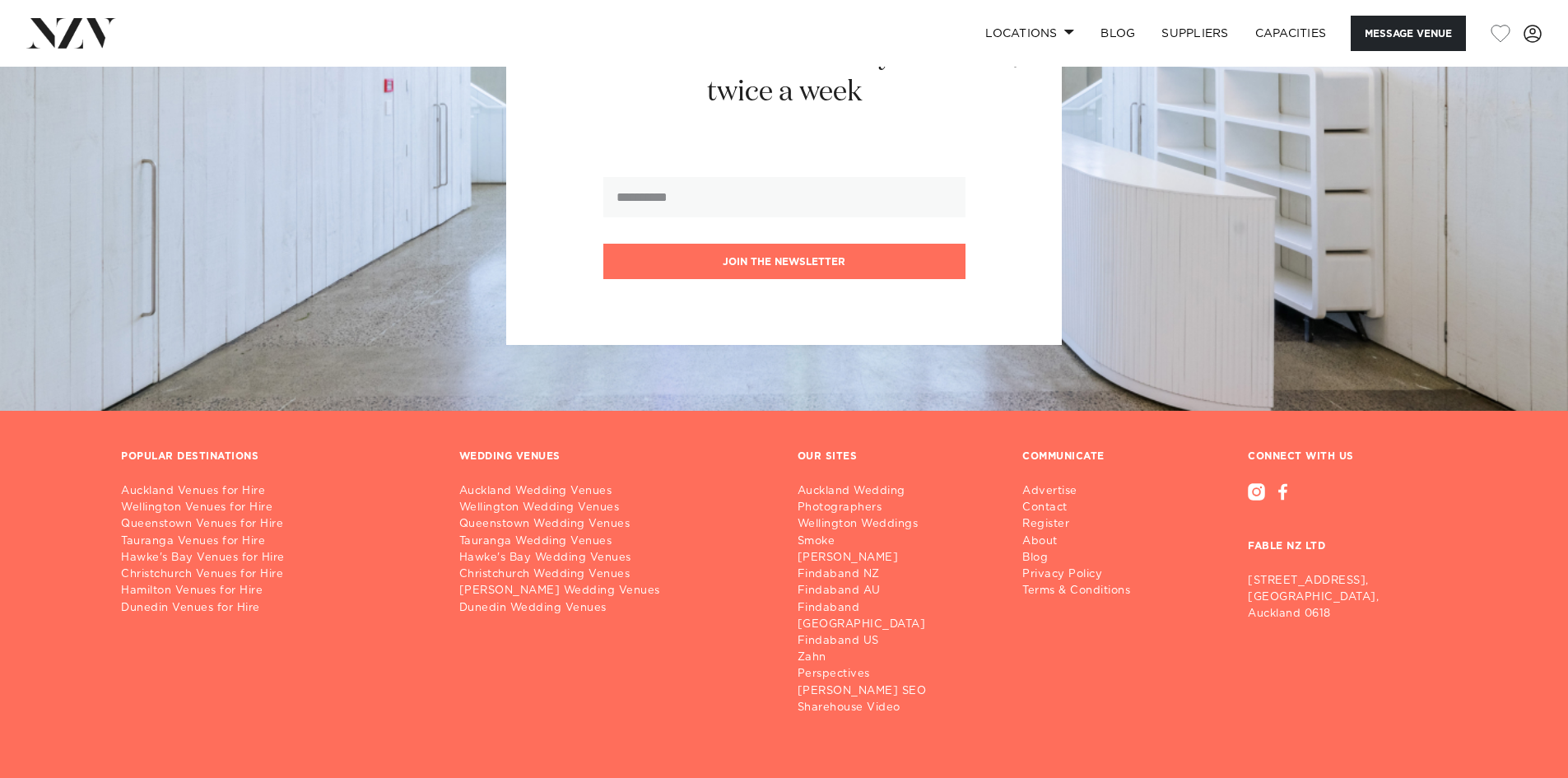
scroll to position [2845, 0]
